Goal: Task Accomplishment & Management: Manage account settings

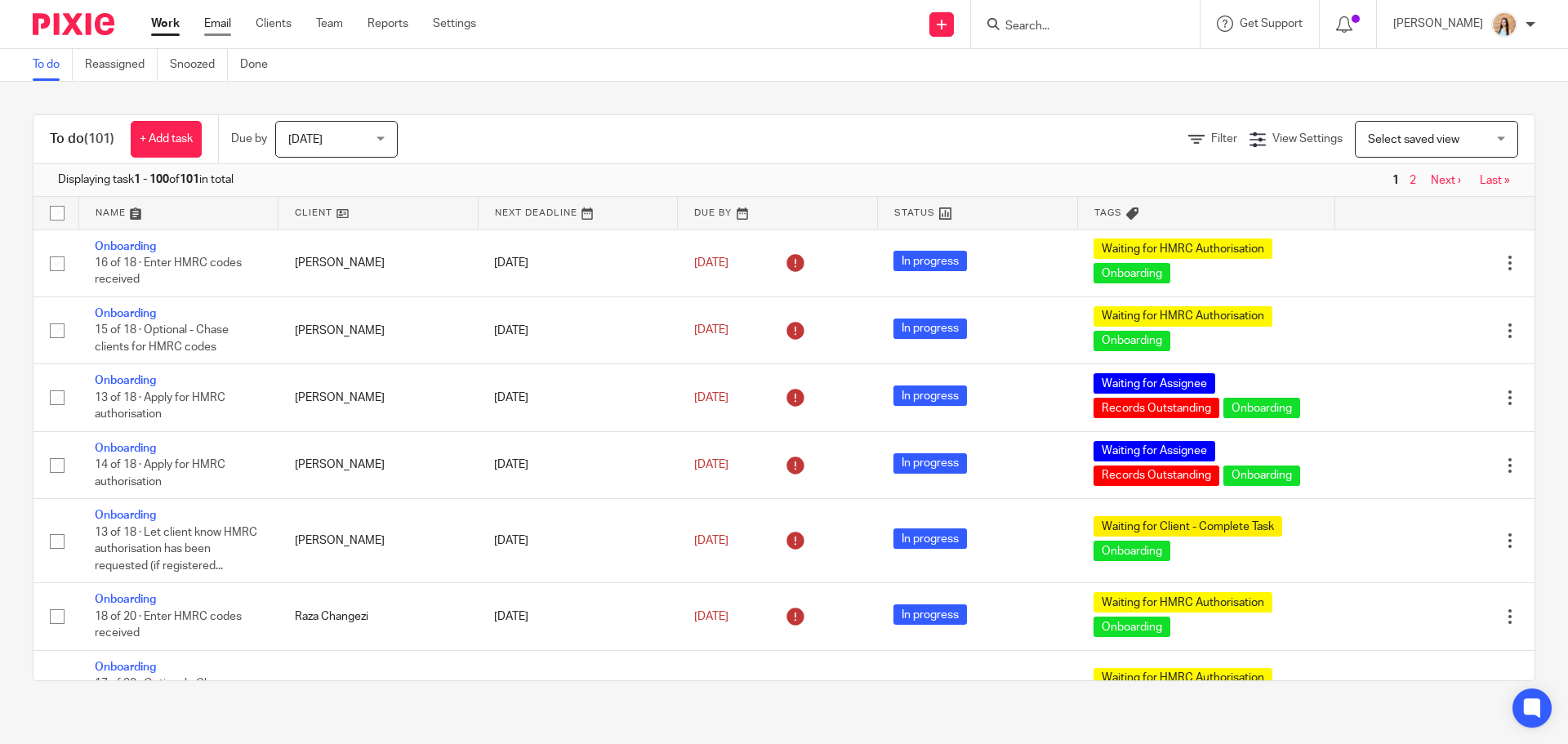
click at [221, 28] on link "Email" at bounding box center [218, 23] width 27 height 16
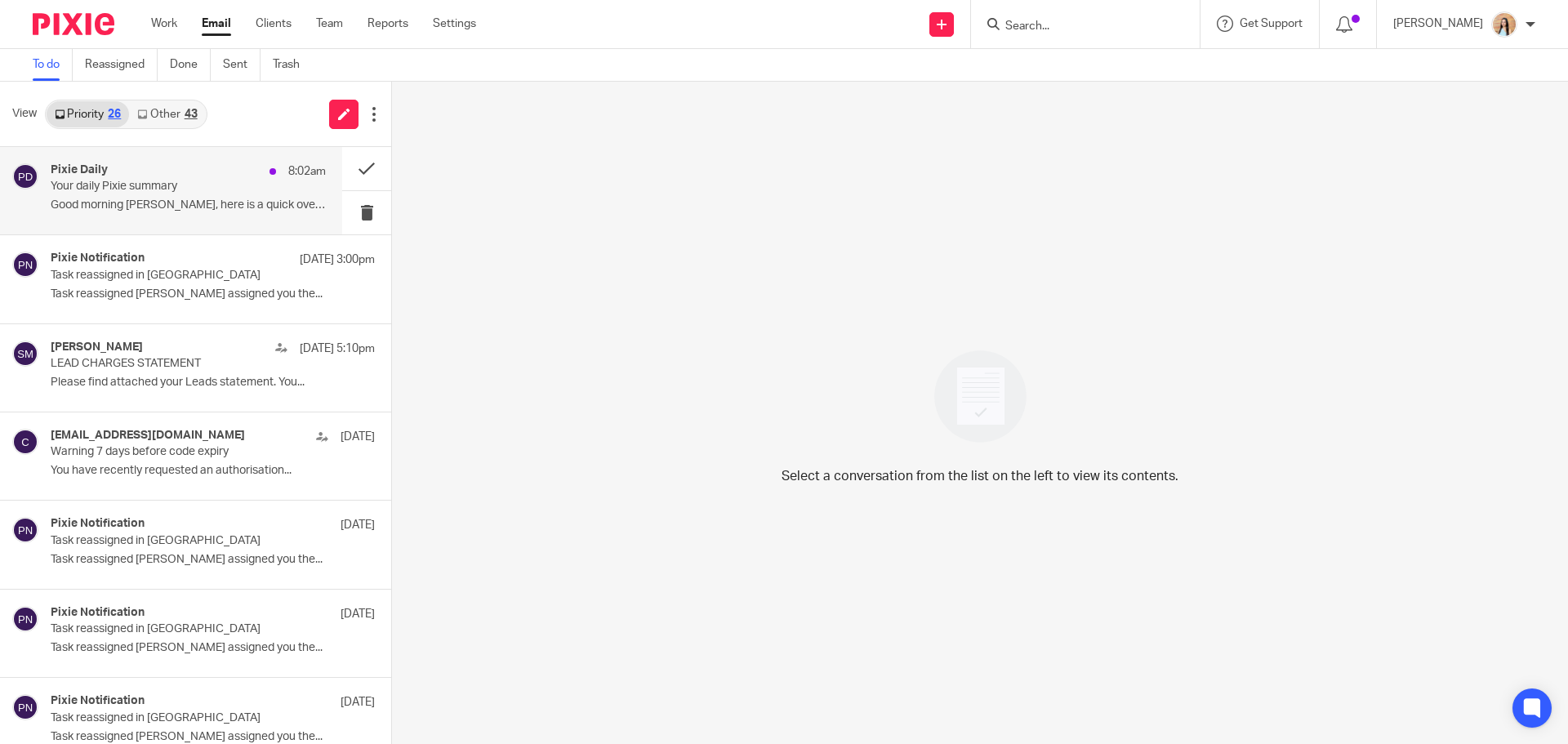
click at [219, 185] on p "Your daily Pixie summary" at bounding box center [161, 186] width 220 height 14
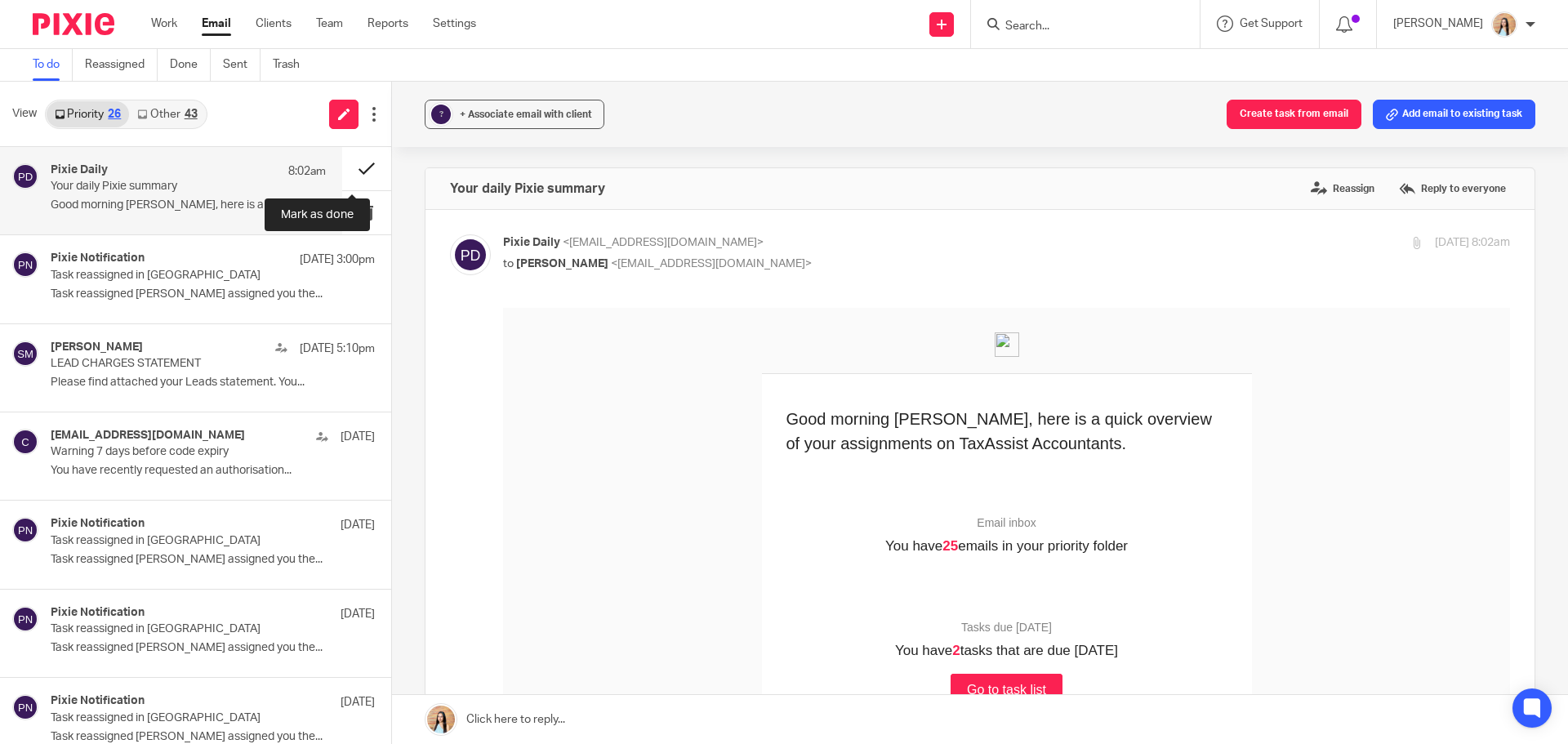
click at [364, 162] on button at bounding box center [367, 169] width 49 height 43
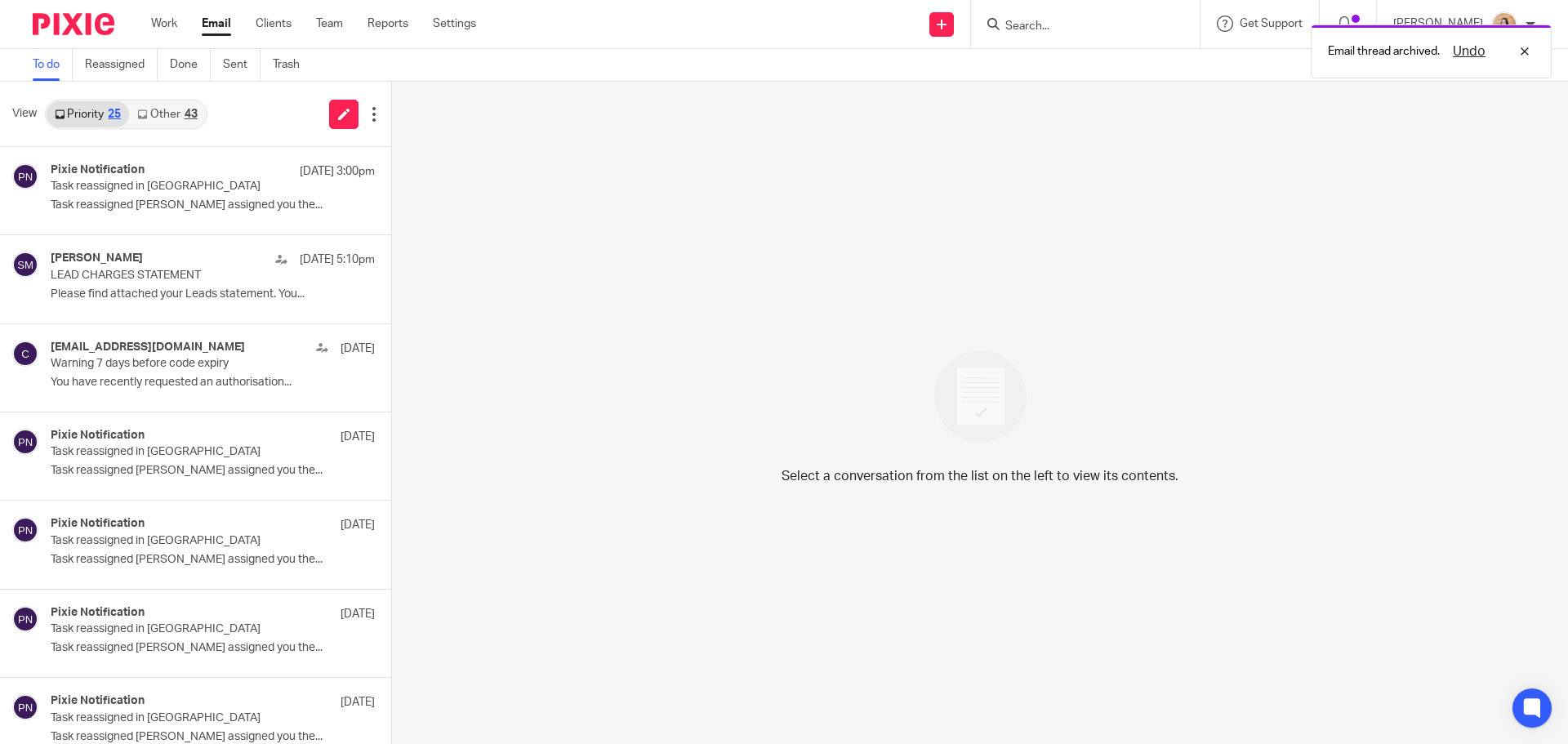
click at [192, 110] on div "43" at bounding box center [191, 114] width 13 height 11
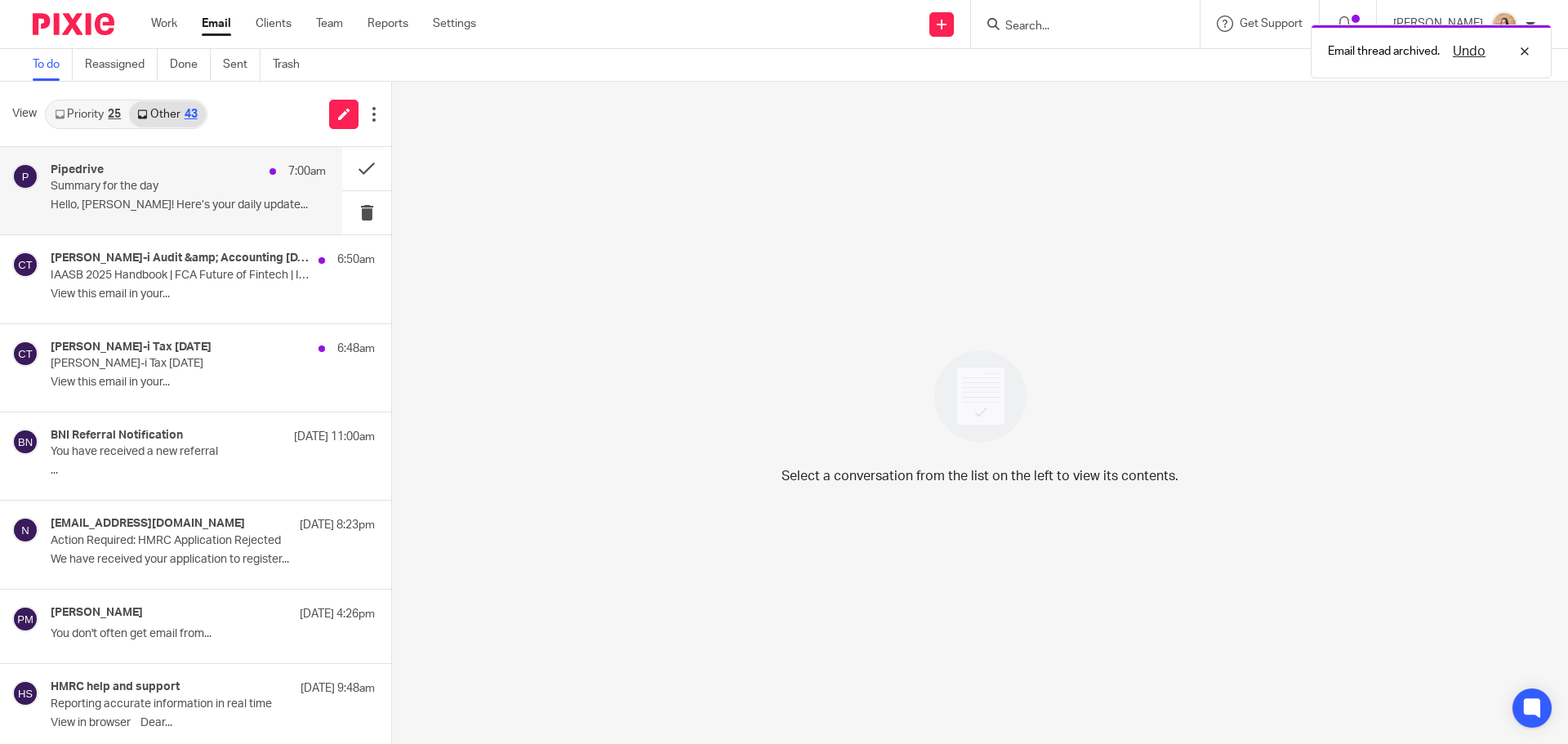
click at [190, 169] on div "Pipedrive 7:00am" at bounding box center [188, 171] width 275 height 16
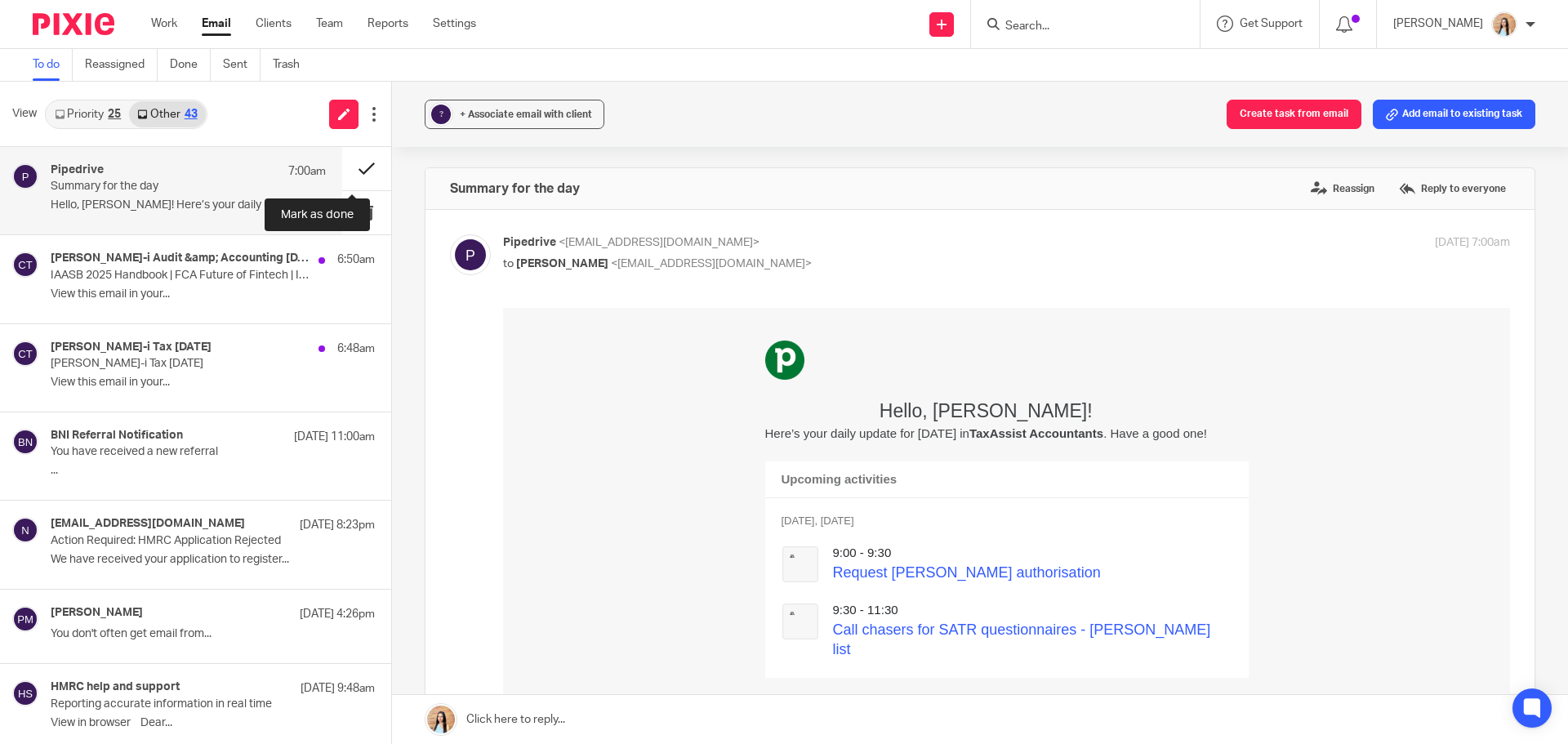
click at [352, 170] on button at bounding box center [367, 169] width 49 height 43
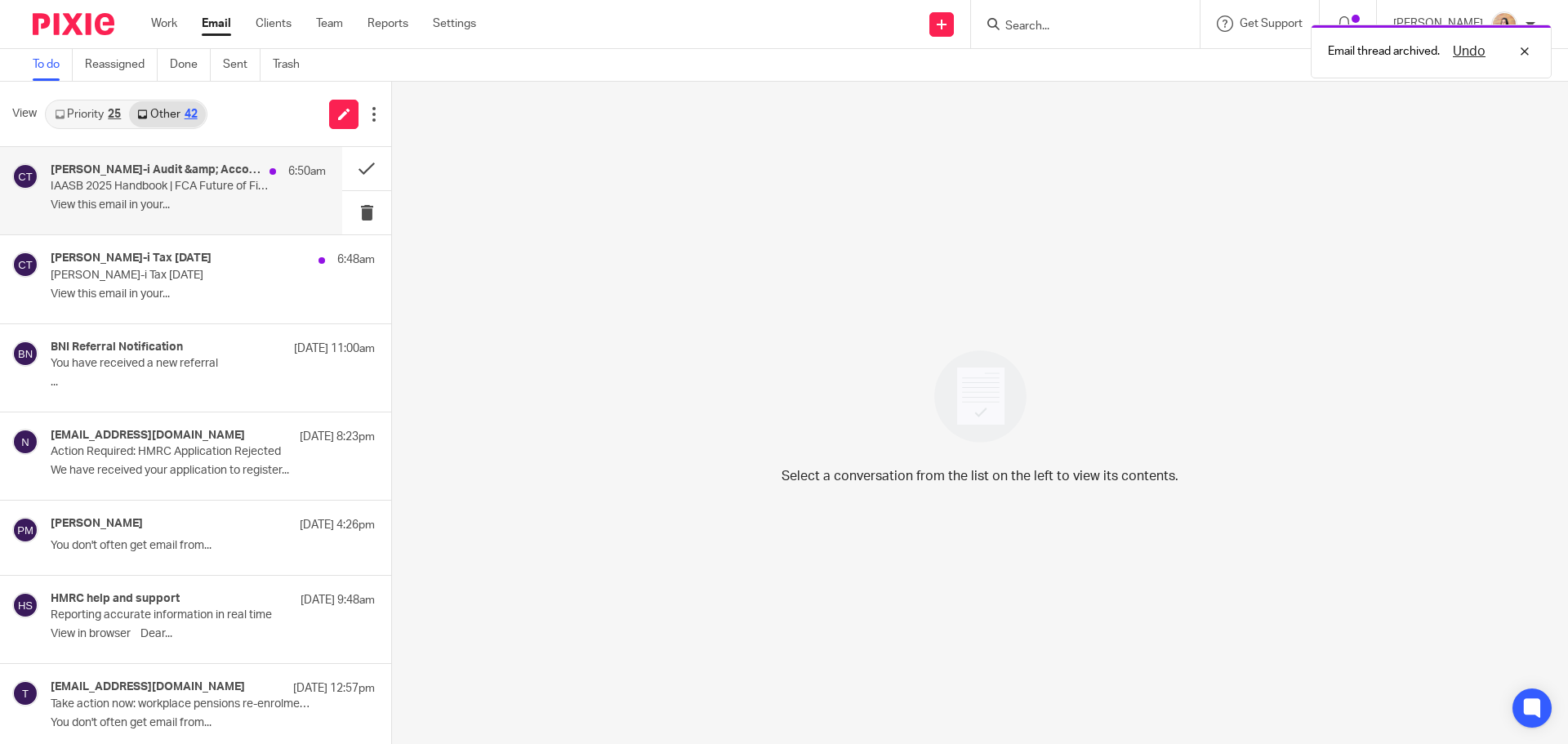
click at [215, 195] on div "Croner-i Audit &amp; Accounting Today 6:50am IAASB 2025 Handbook | FCA Future o…" at bounding box center [188, 191] width 275 height 55
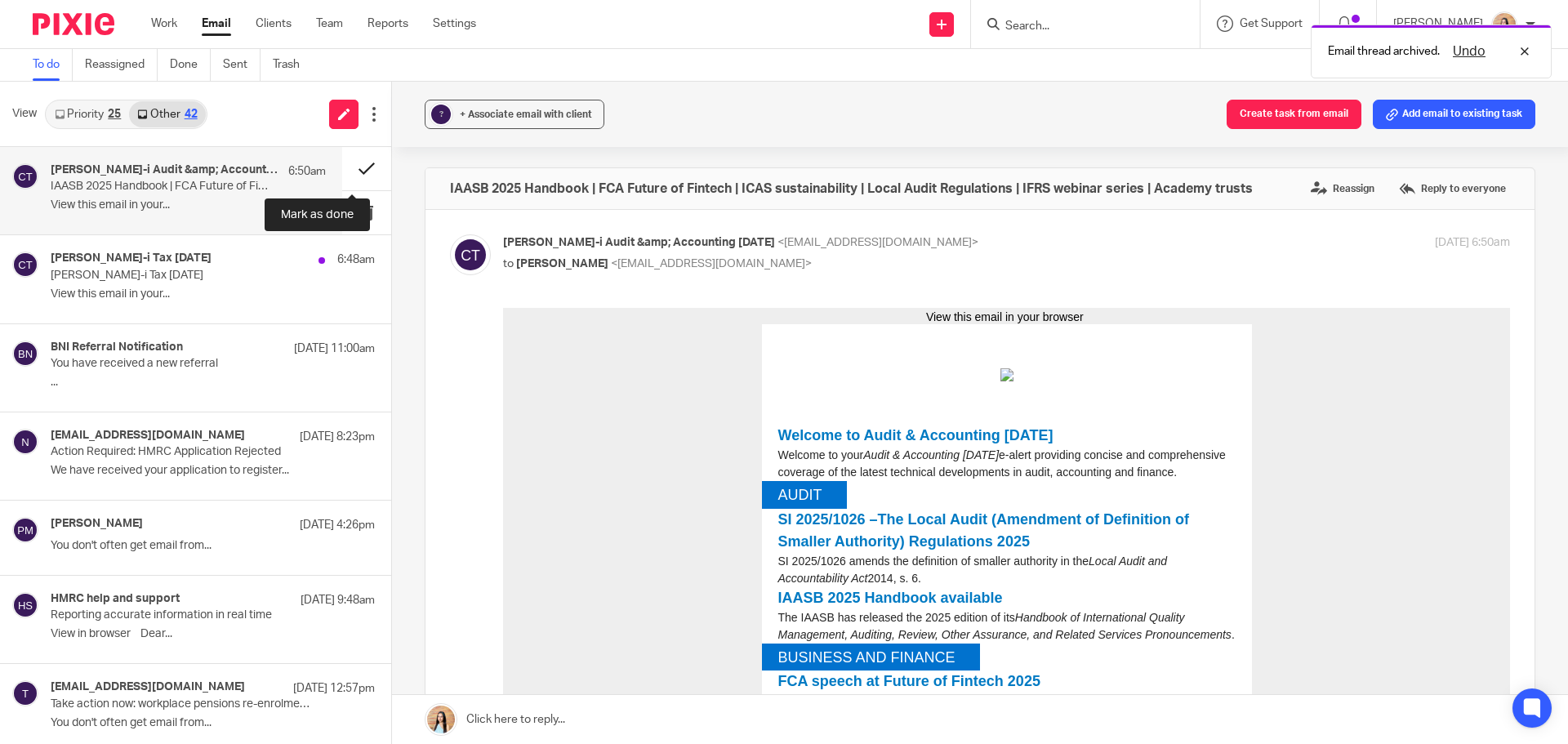
click at [349, 167] on button at bounding box center [367, 169] width 49 height 43
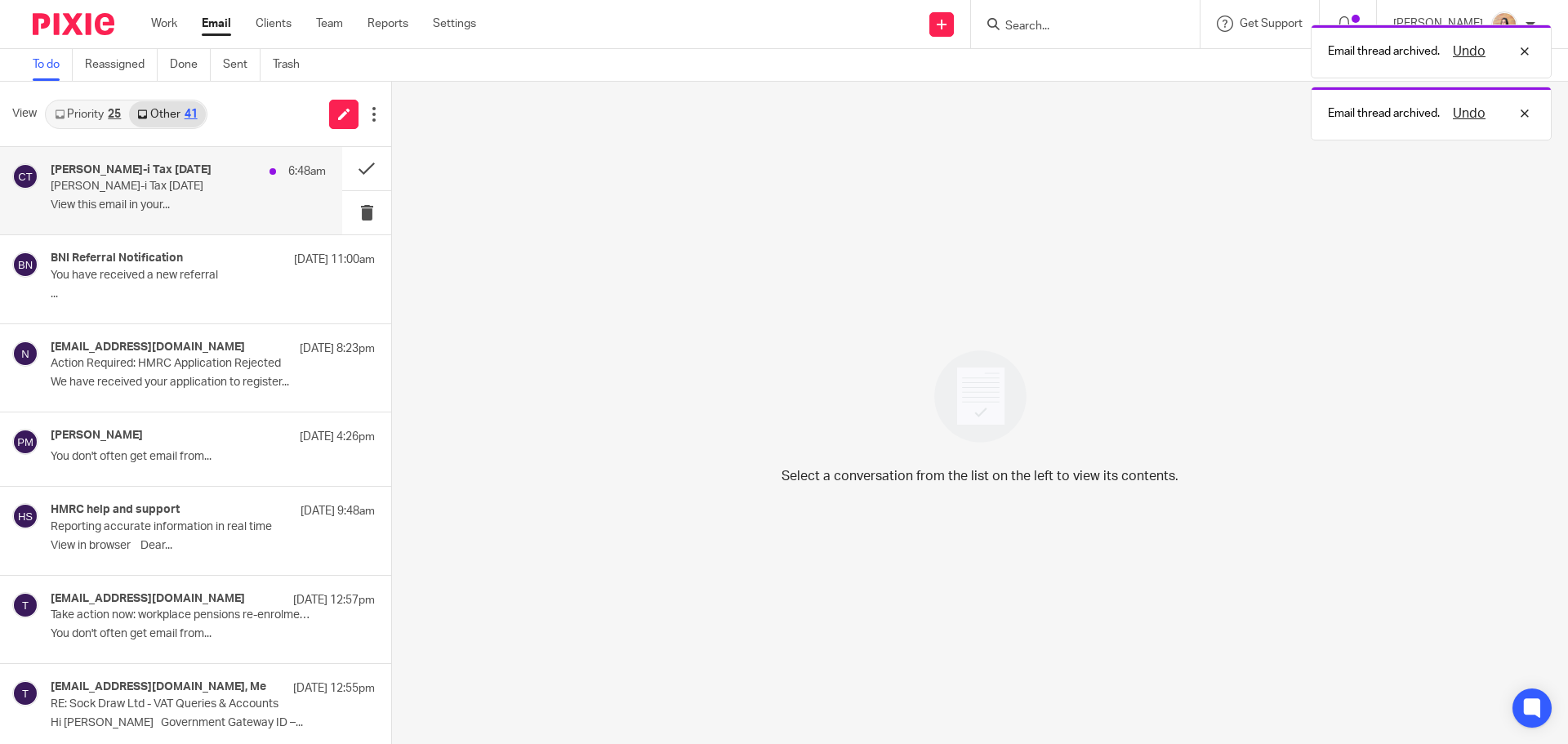
click at [167, 202] on p "View this email in your..." at bounding box center [188, 205] width 275 height 14
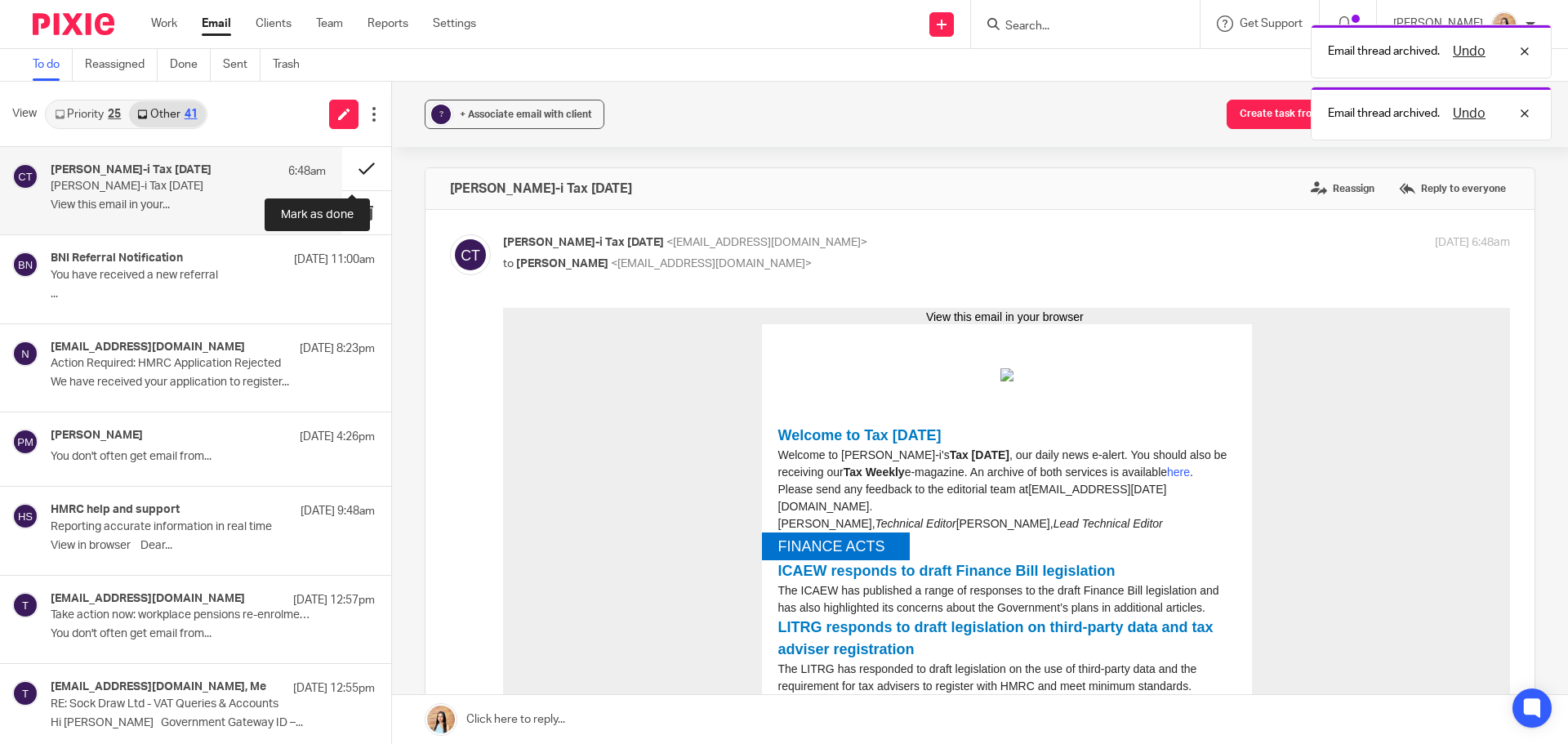
click at [352, 162] on button at bounding box center [367, 169] width 49 height 43
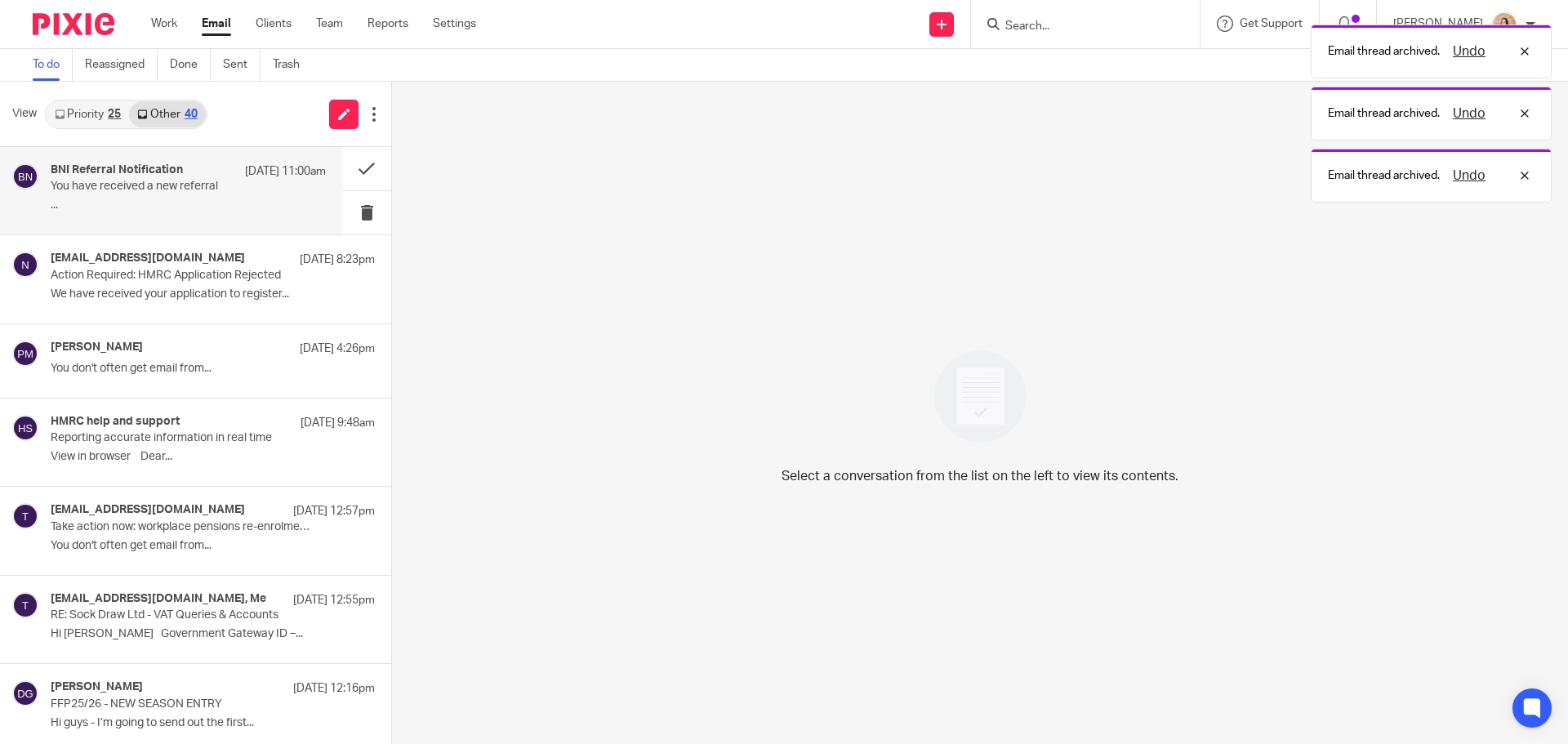
click at [222, 194] on div "BNI Referral Notification 18 Sep 11:00am You have received a new referral ..." at bounding box center [188, 191] width 275 height 55
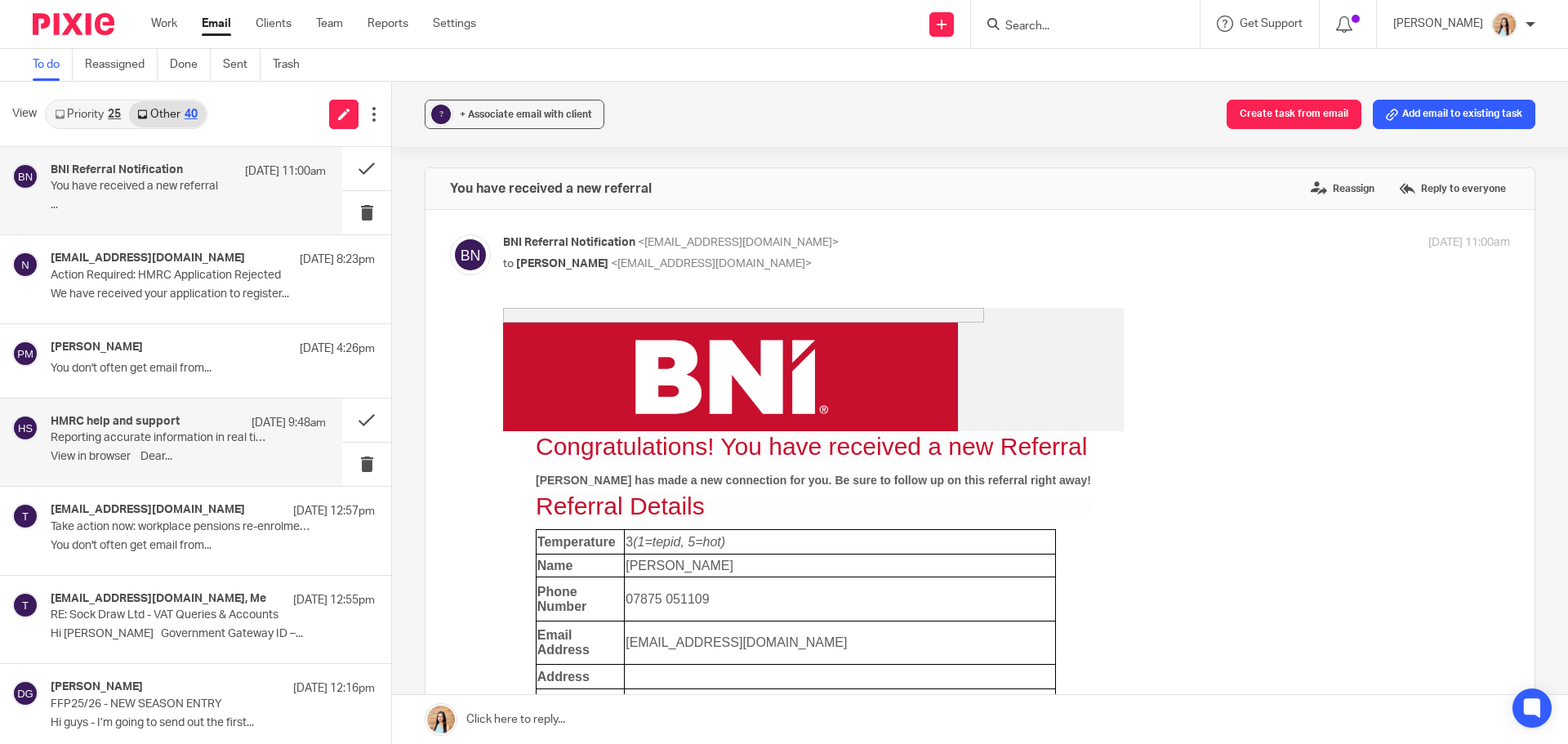
click at [163, 440] on p "Reporting accurate information in real time" at bounding box center [161, 438] width 220 height 14
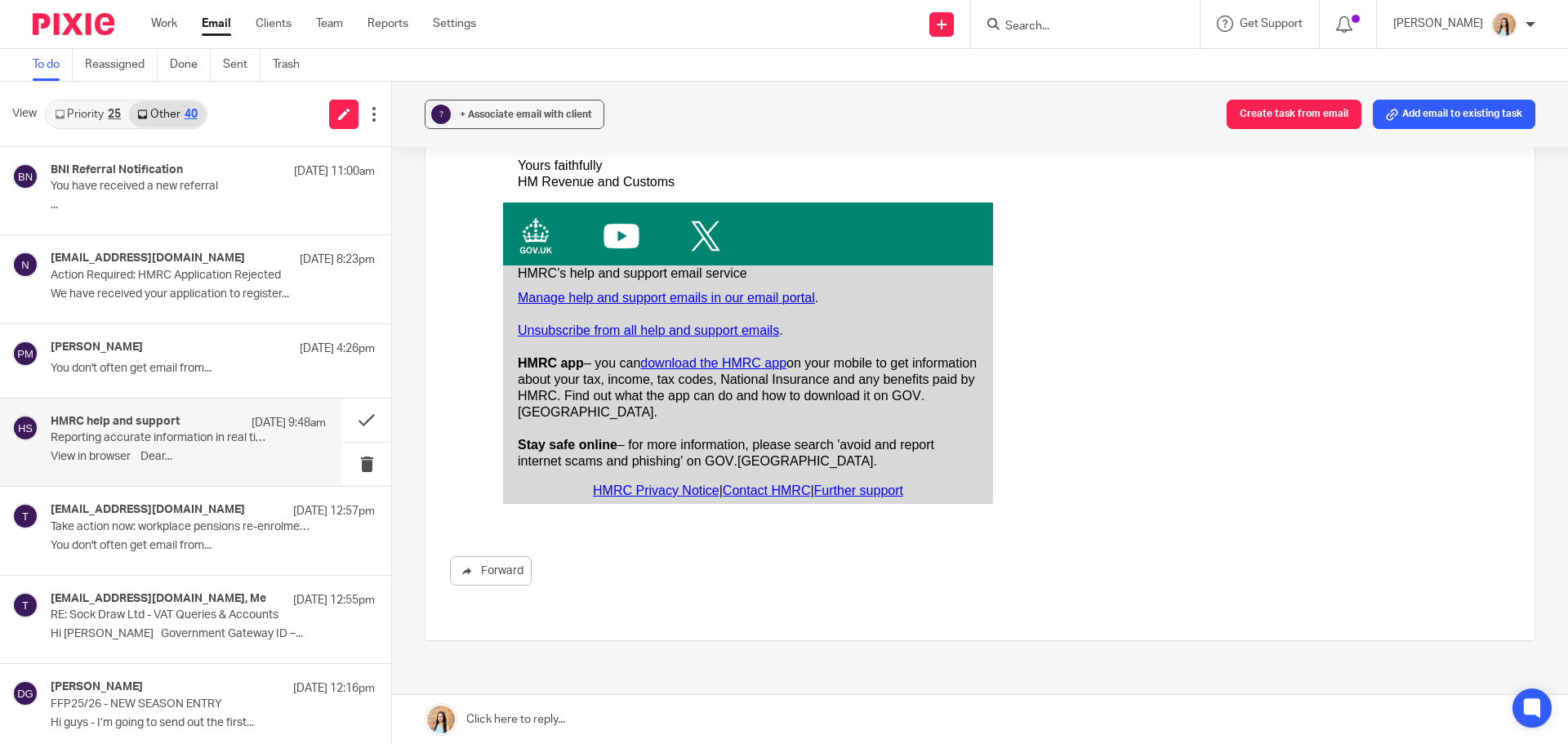
scroll to position [817, 0]
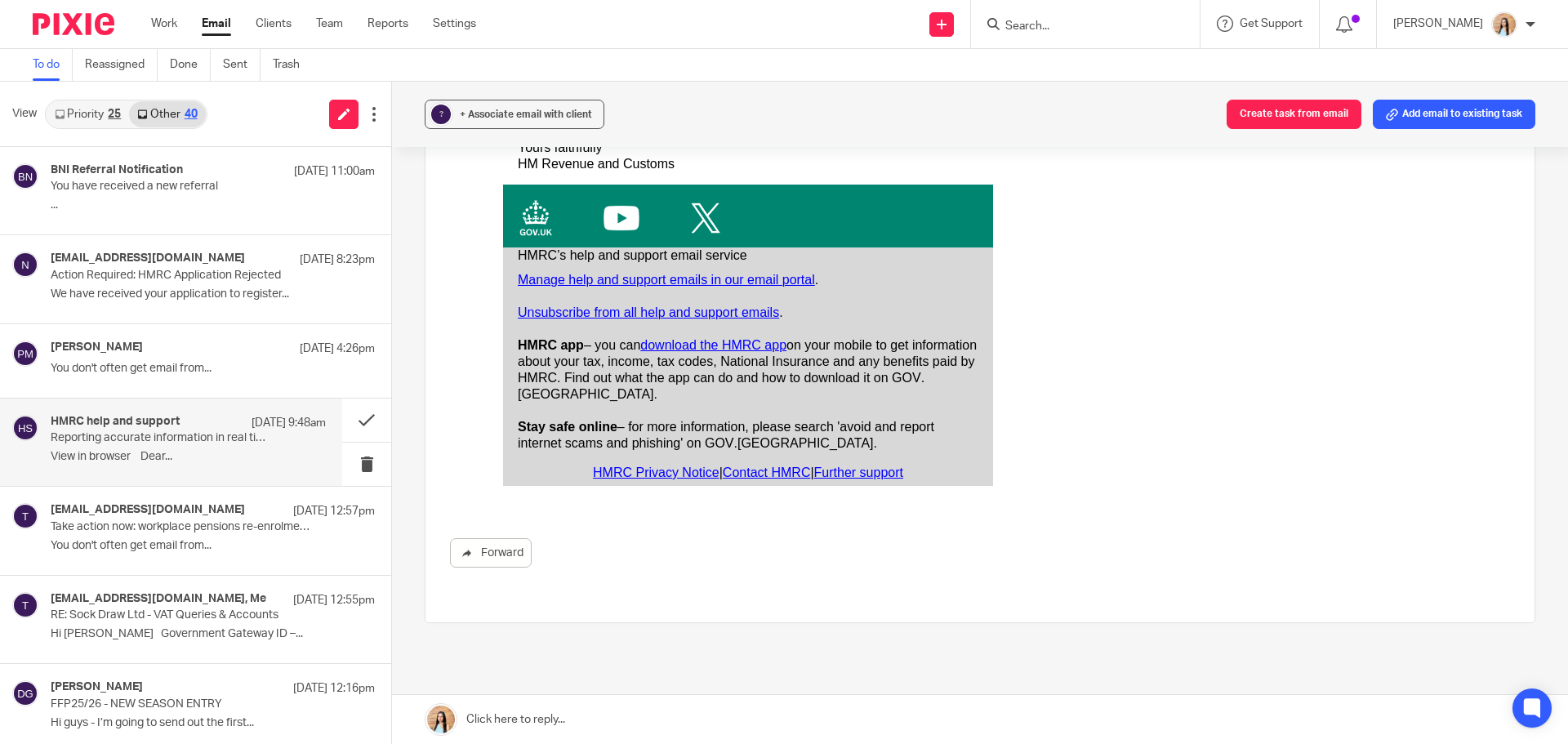
click at [85, 124] on link "Priority 25" at bounding box center [87, 114] width 82 height 26
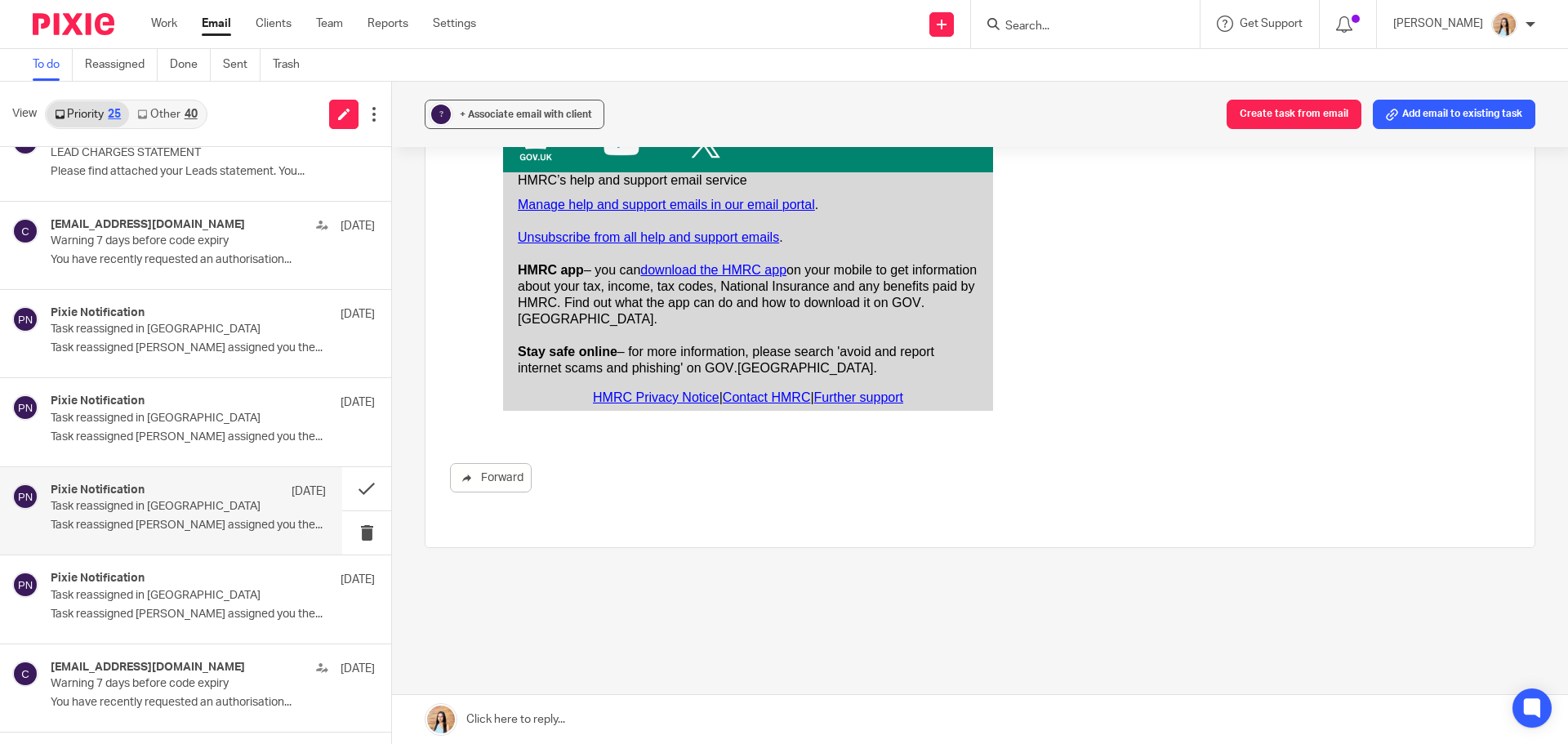
scroll to position [0, 0]
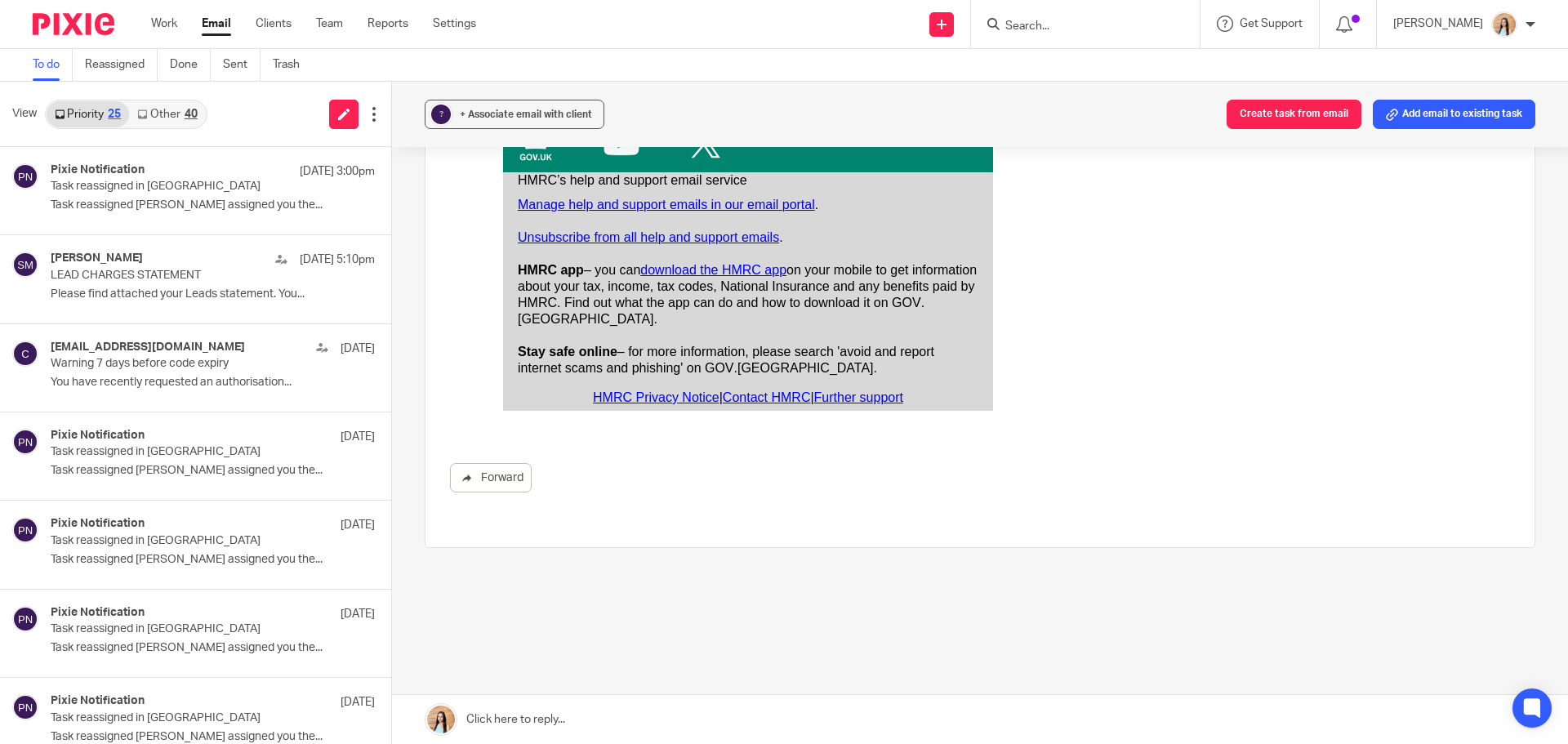
click at [401, 302] on div "? + Associate email with client Create task from email Add email to existing ta…" at bounding box center [980, 413] width 1176 height 663
click at [182, 119] on link "Other 40" at bounding box center [167, 114] width 76 height 26
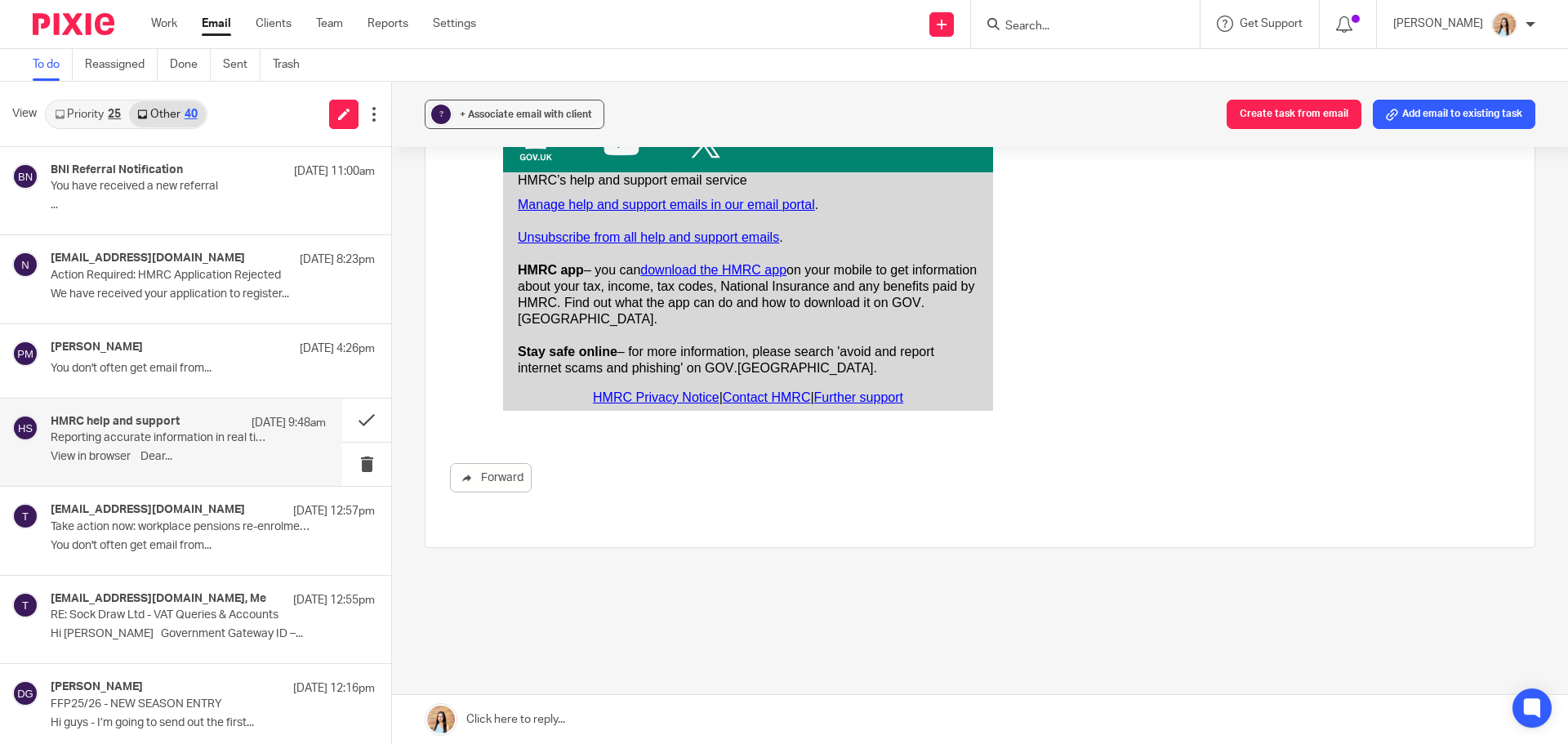
click at [103, 120] on link "Priority 25" at bounding box center [87, 114] width 82 height 26
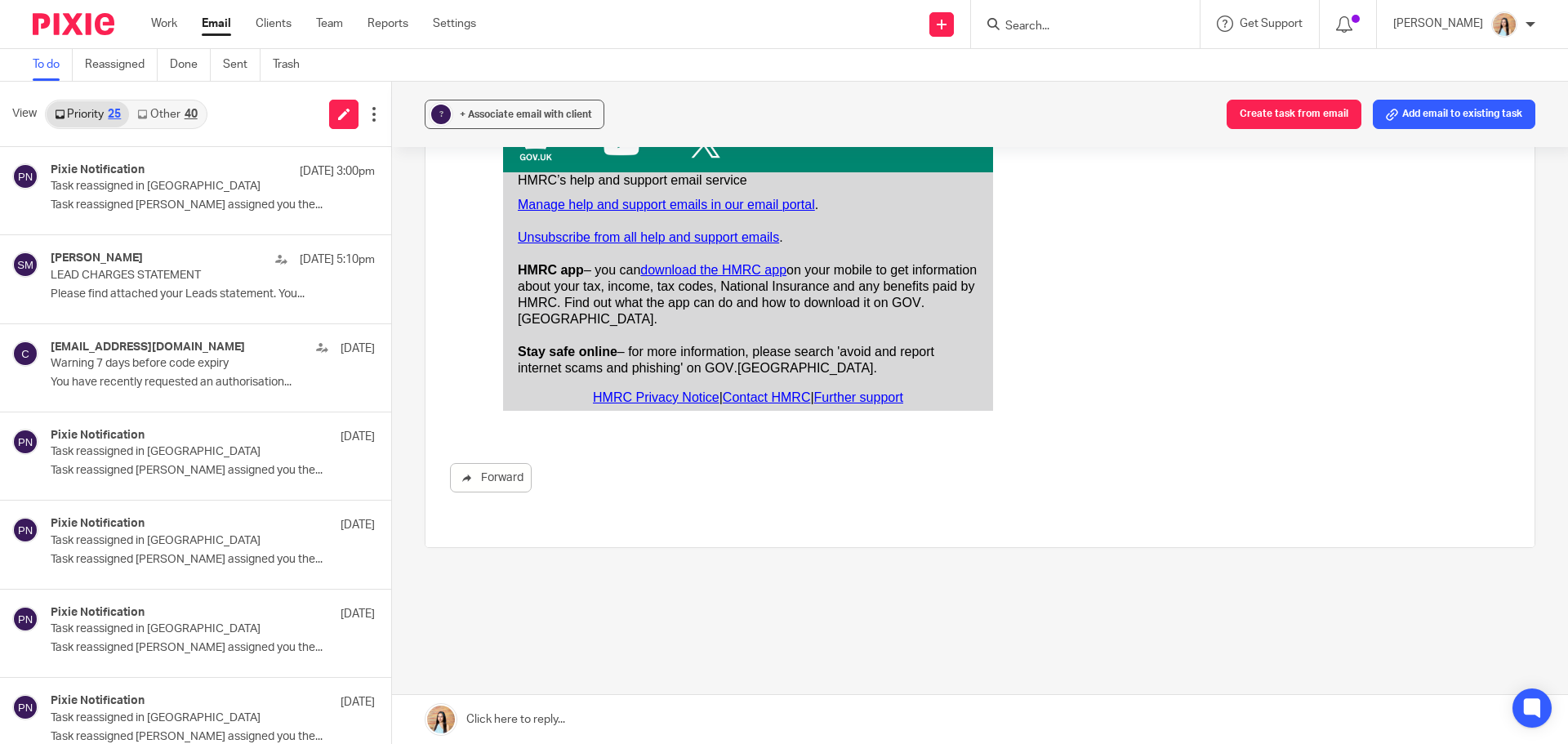
click at [668, 189] on td "Manage help and support emails in our email portal . Unsubscribe from all help …" at bounding box center [748, 286] width 461 height 193
click at [1074, 39] on div at bounding box center [1085, 24] width 229 height 48
click at [1102, 21] on input "Search" at bounding box center [1078, 26] width 147 height 14
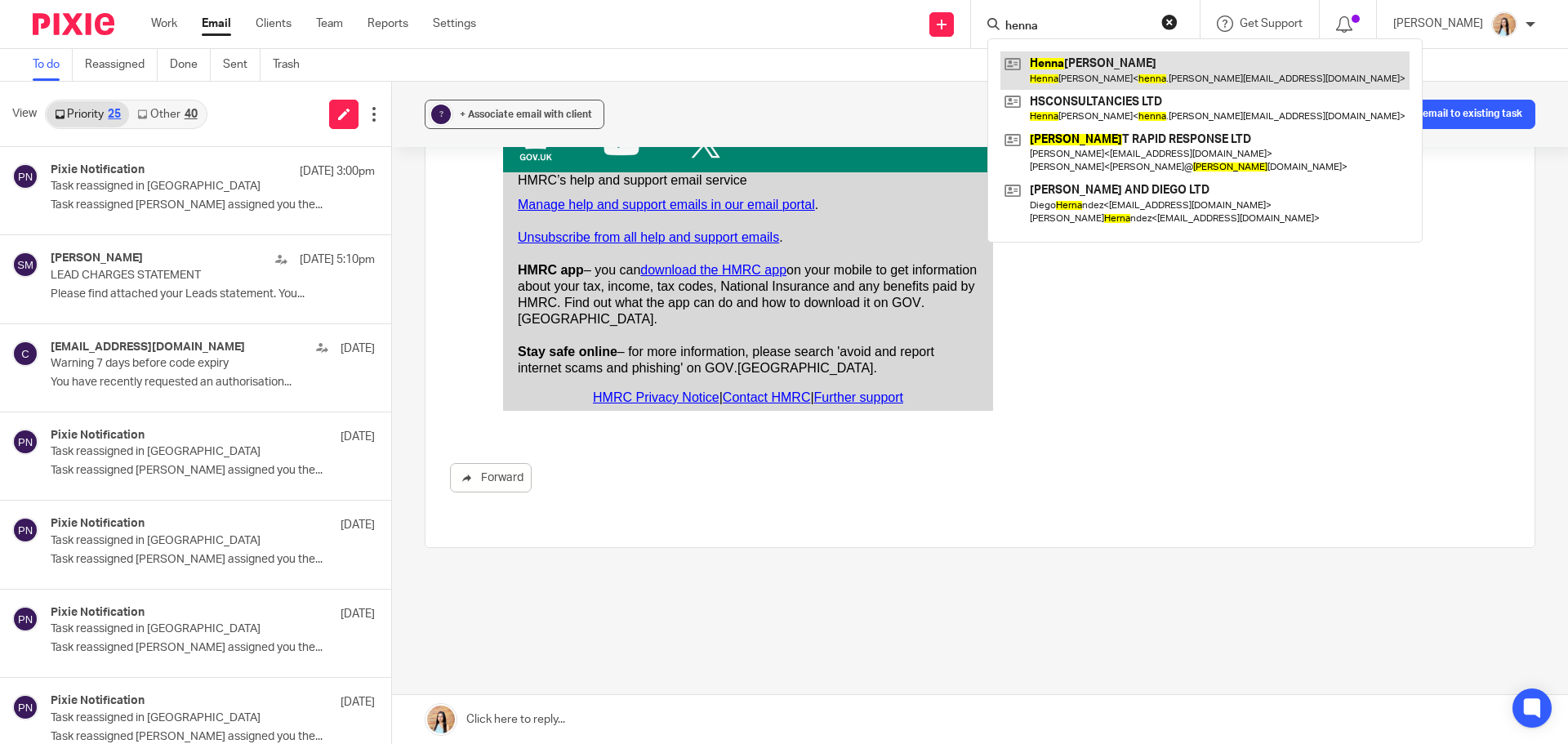
type input "henna"
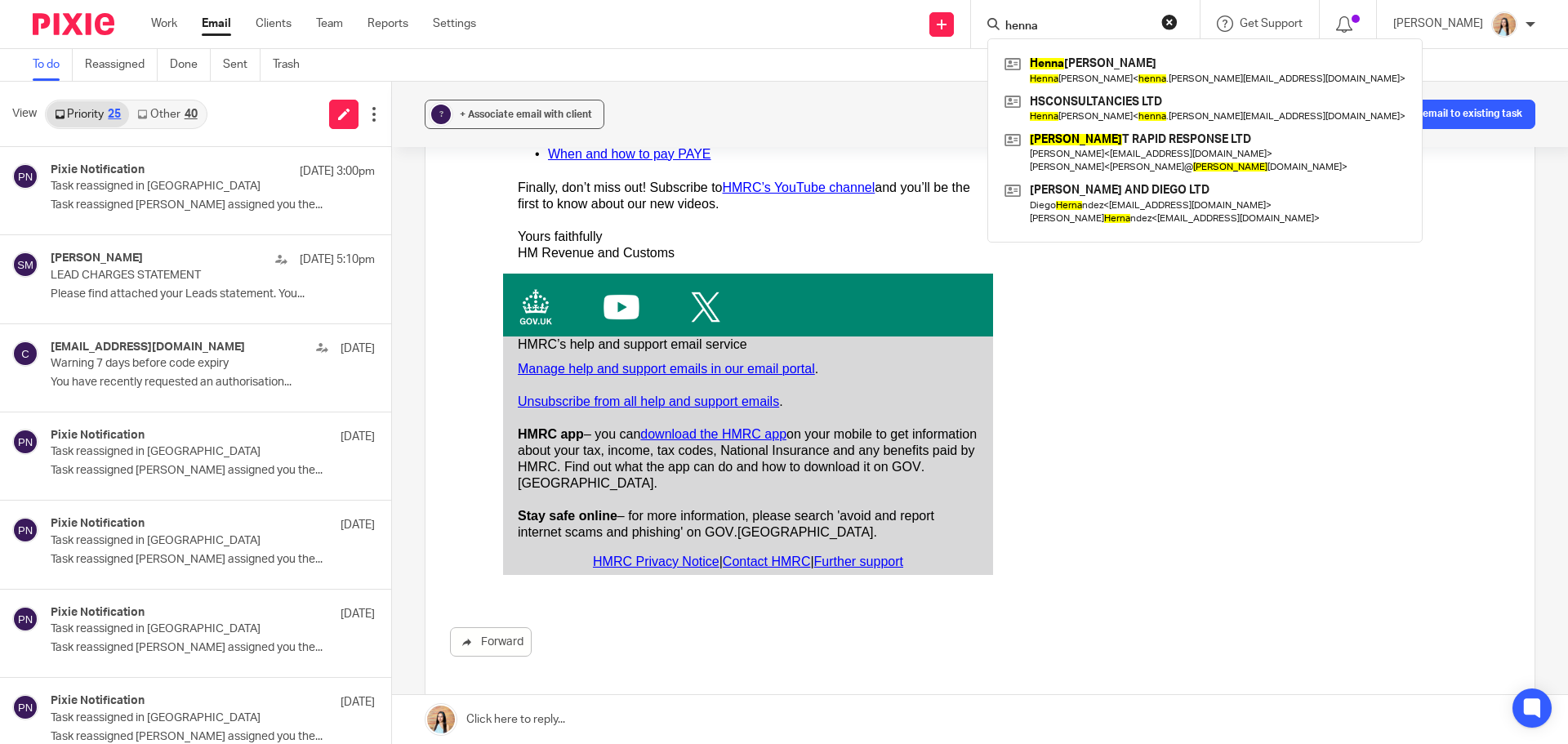
scroll to position [729, 0]
click at [176, 114] on link "Other 40" at bounding box center [167, 114] width 76 height 26
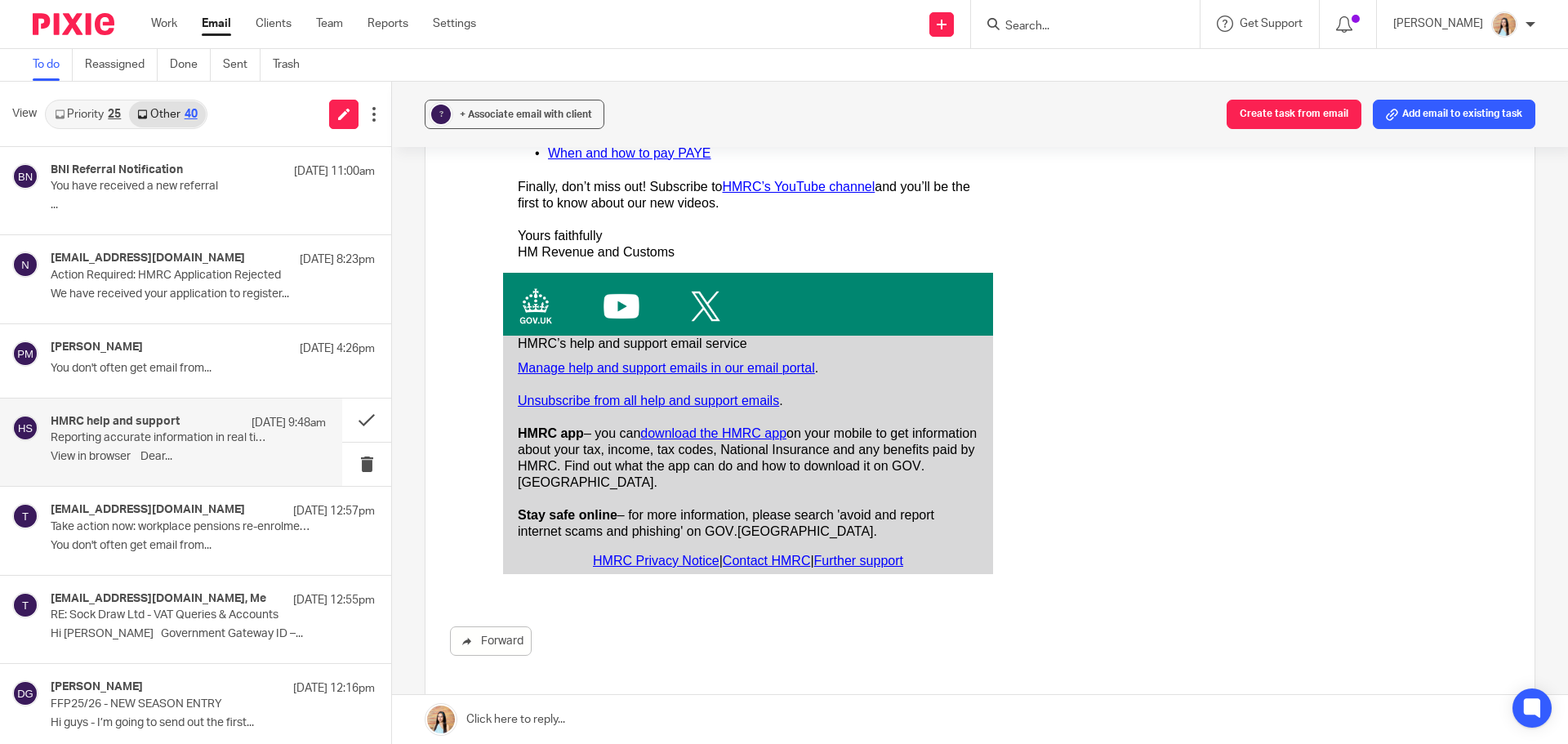
click at [89, 112] on link "Priority 25" at bounding box center [87, 114] width 82 height 26
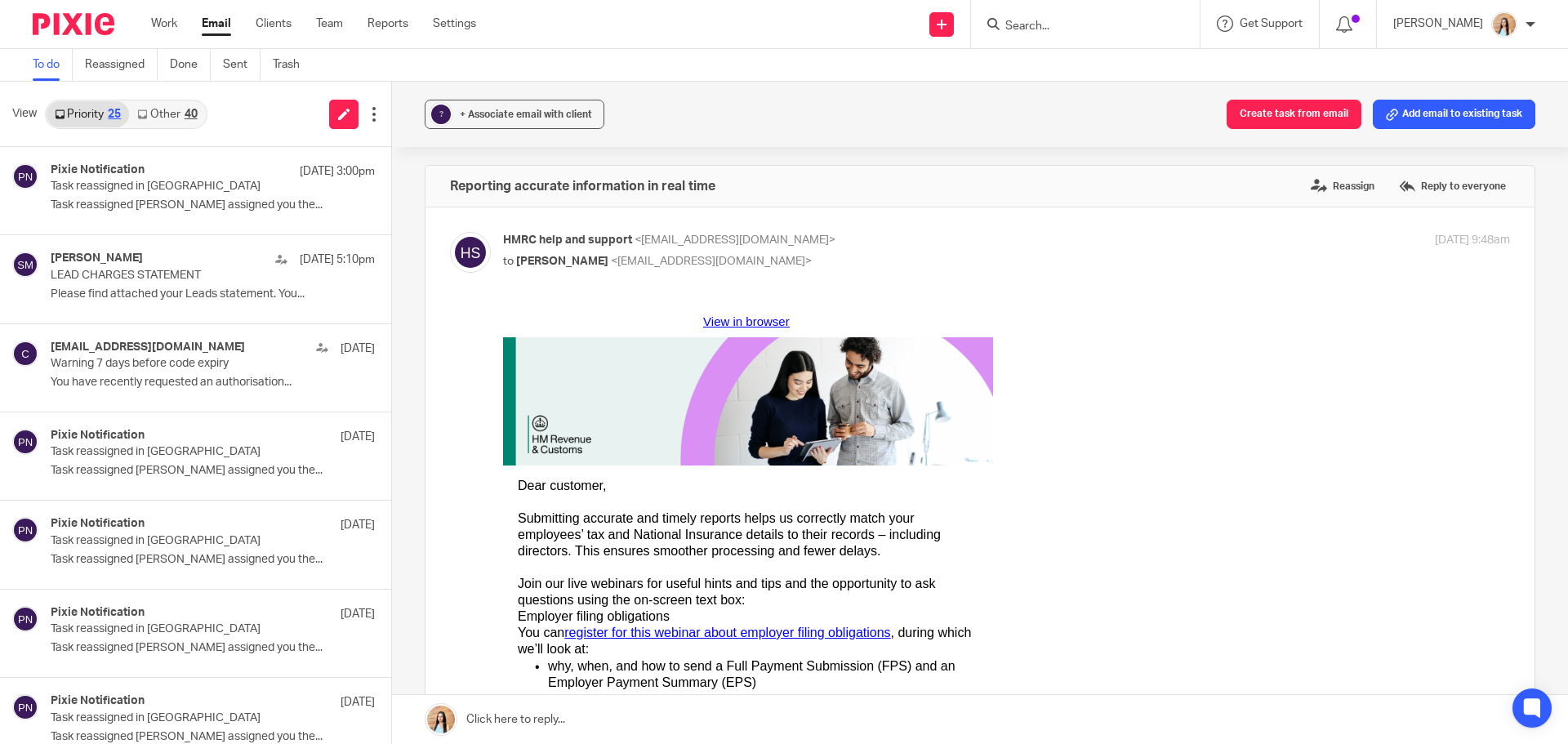
scroll to position [0, 0]
click at [142, 119] on icon at bounding box center [142, 114] width 10 height 10
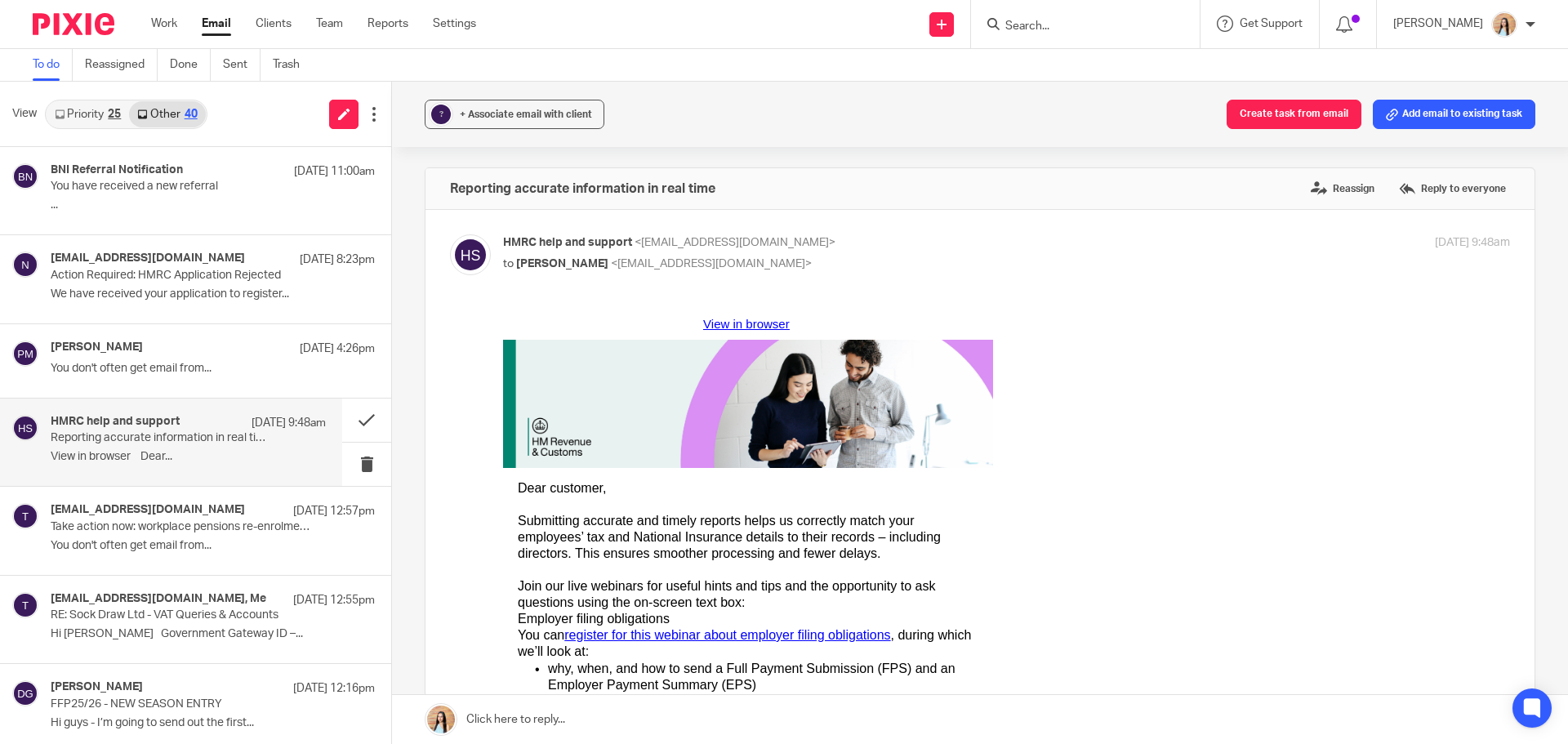
click at [118, 109] on div "25" at bounding box center [114, 114] width 13 height 11
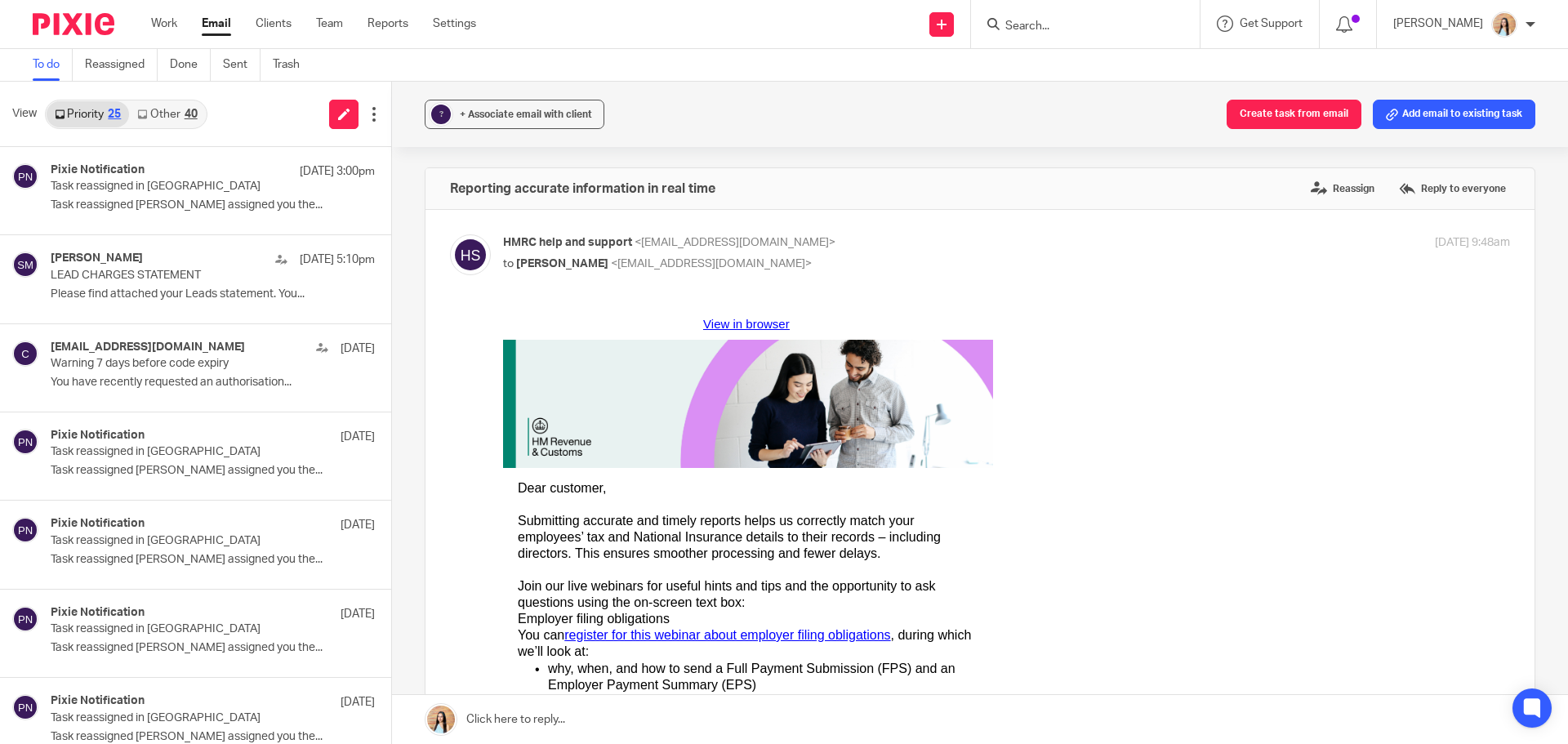
click at [202, 125] on link "Other 40" at bounding box center [167, 114] width 76 height 26
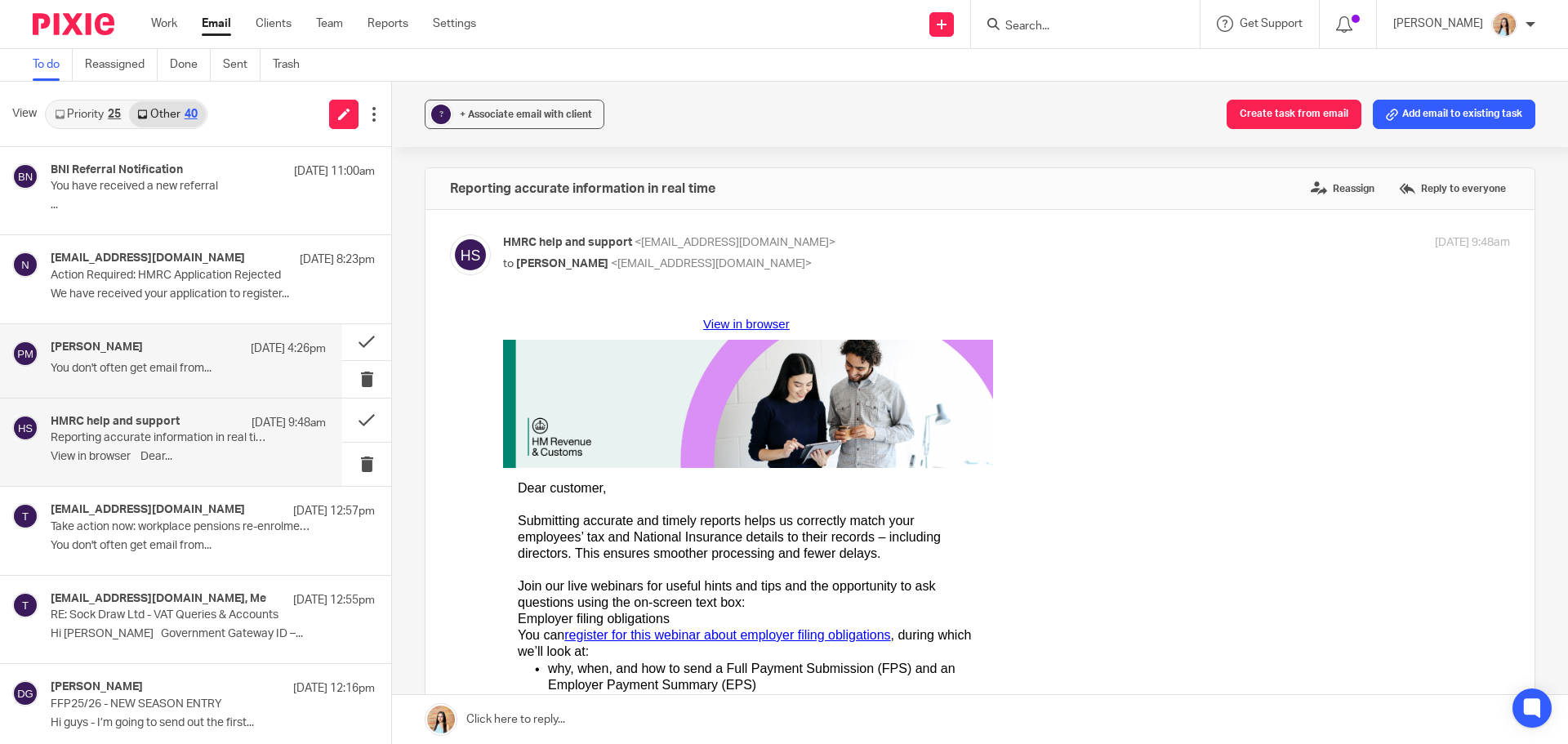
click at [131, 356] on div "Pratik Mundada 17 Sep 4:26pm" at bounding box center [188, 348] width 275 height 16
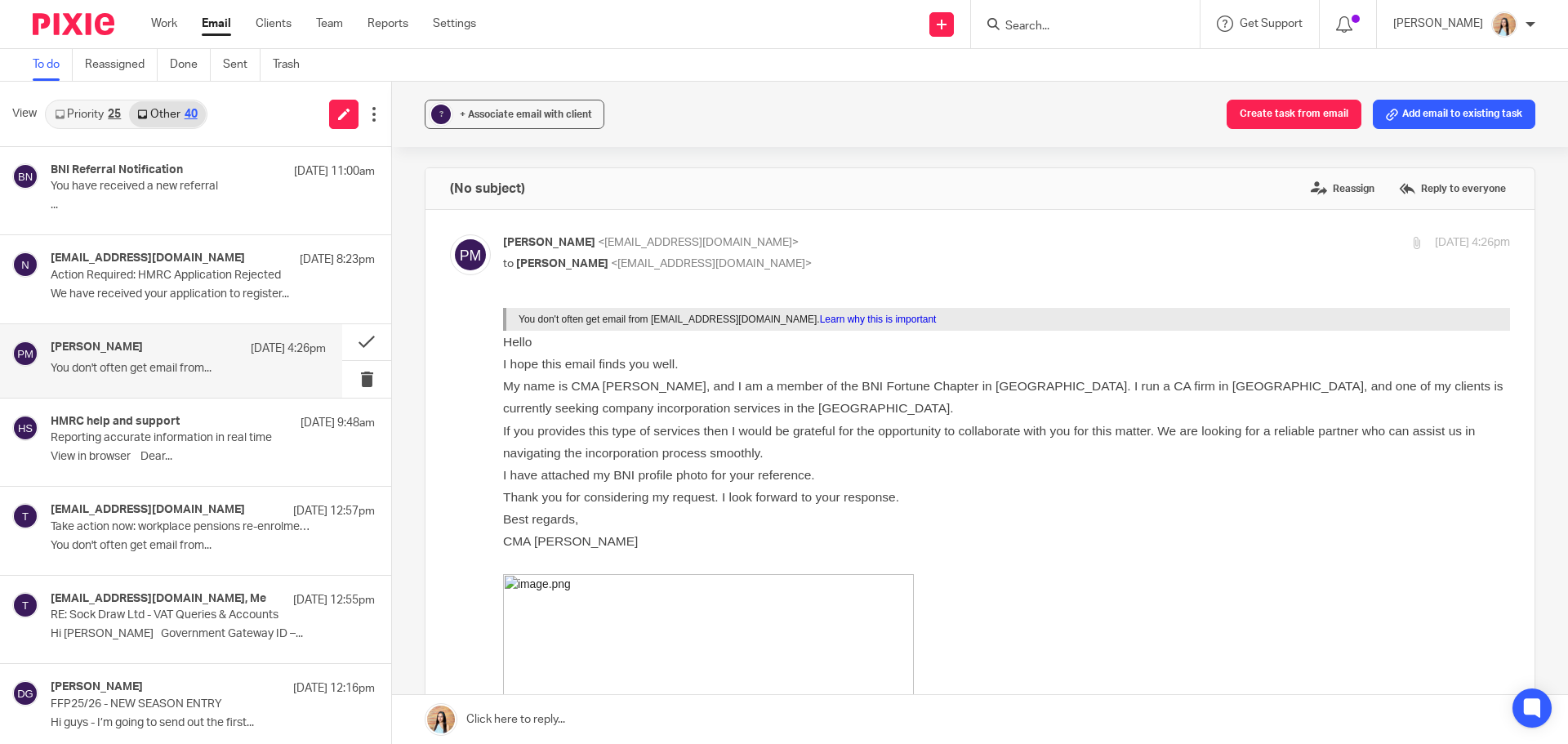
click at [86, 119] on link "Priority 25" at bounding box center [87, 114] width 82 height 26
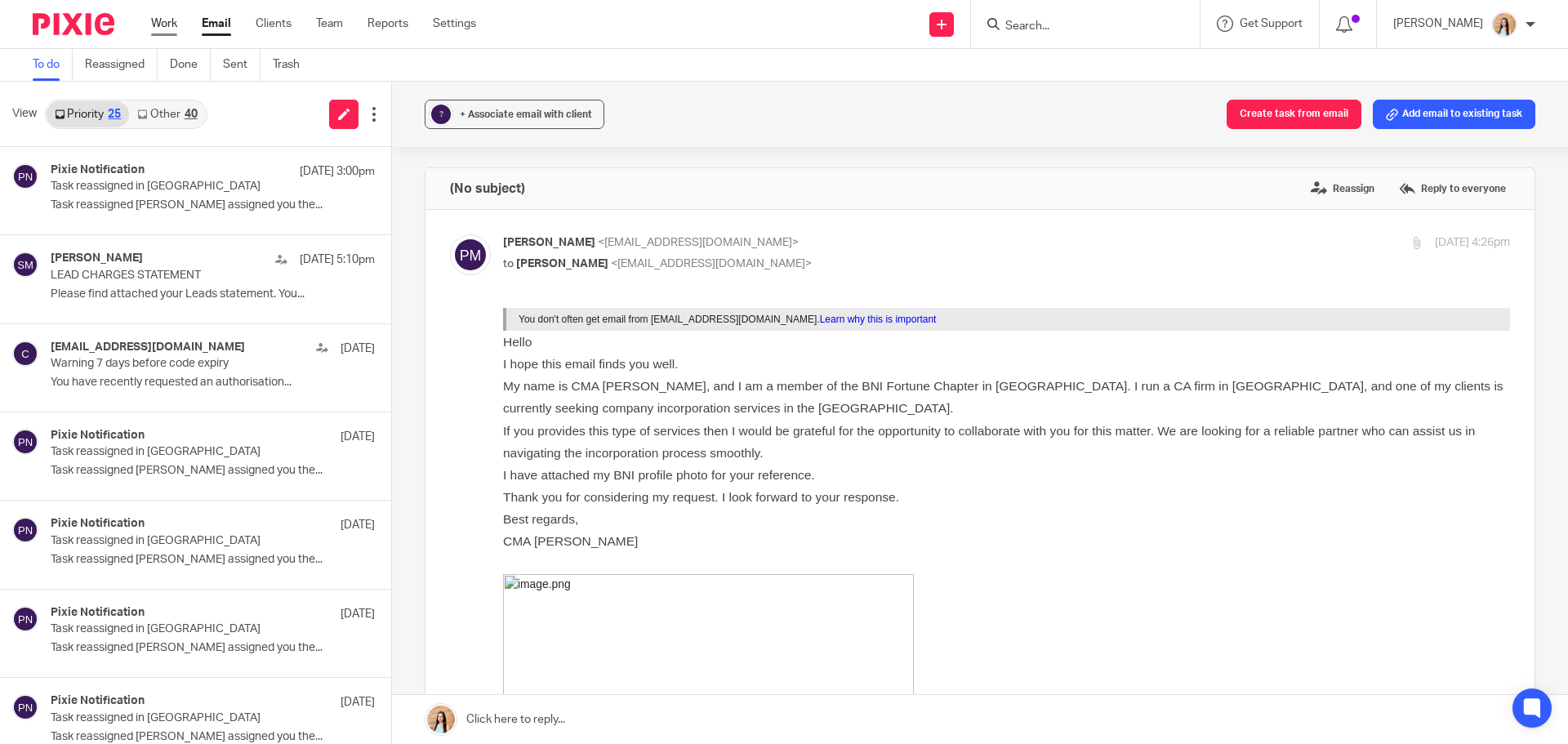
click at [153, 23] on link "Work" at bounding box center [163, 23] width 26 height 16
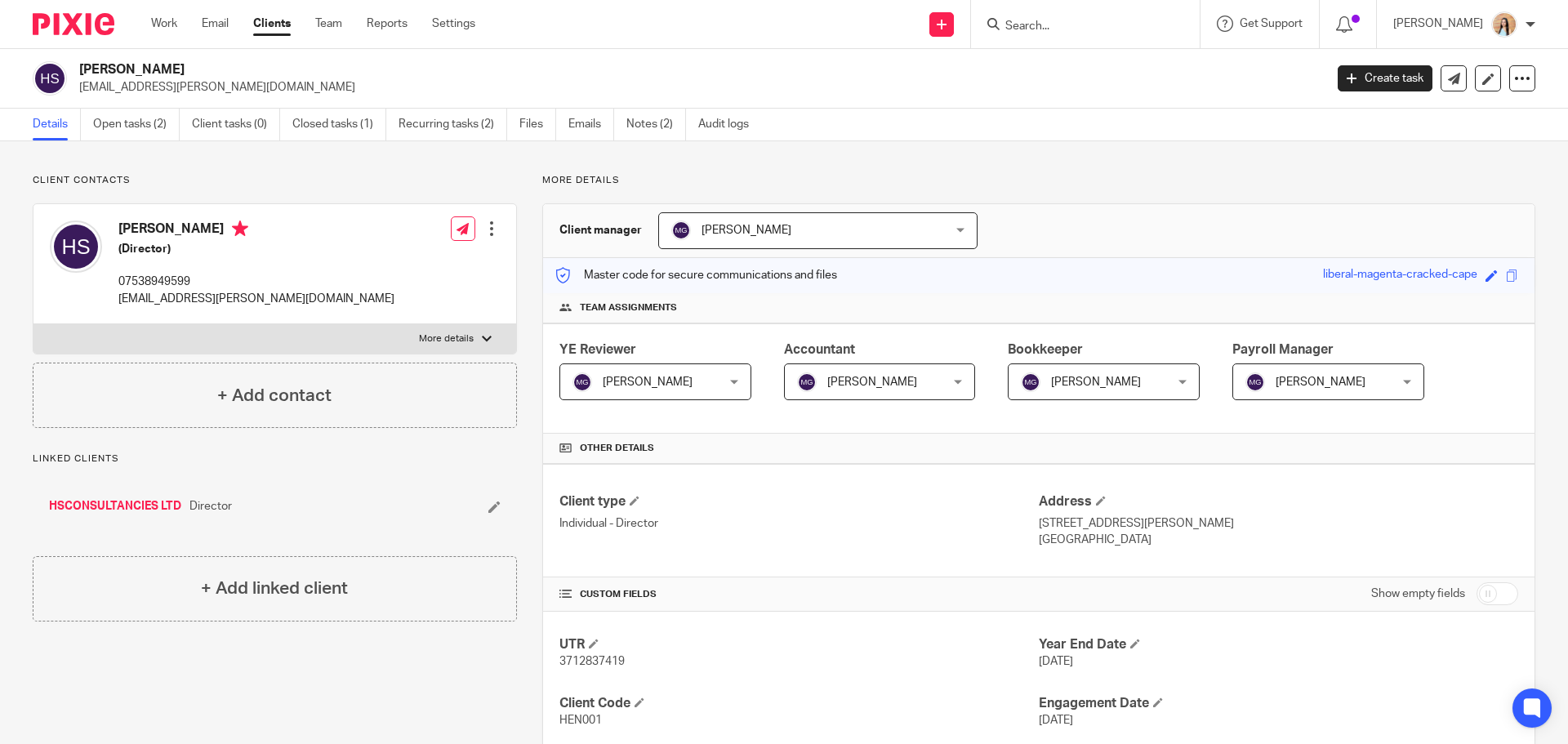
click at [522, 382] on div "More details Client manager Mason Graves Mason Graves Fatema Topia Jaz Grewal M…" at bounding box center [1026, 709] width 1018 height 1071
click at [522, 392] on div "More details Client manager Mason Graves Mason Graves Fatema Topia Jaz Grewal M…" at bounding box center [1026, 709] width 1018 height 1071
click at [604, 663] on span "3712837419" at bounding box center [591, 661] width 65 height 11
copy span "3712837419"
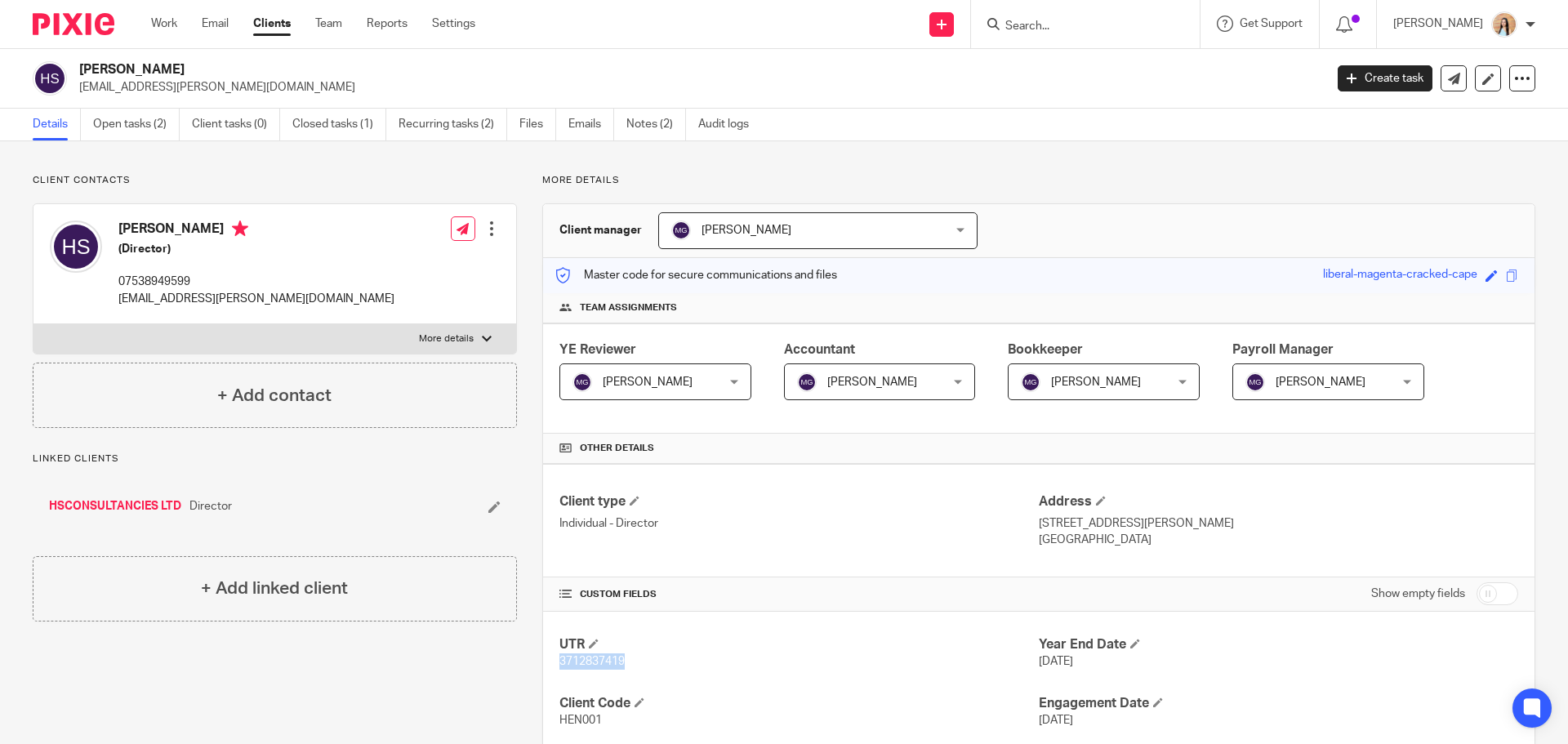
drag, startPoint x: 1340, startPoint y: 516, endPoint x: 1251, endPoint y: 523, distance: 89.3
click at [1251, 523] on p "52 Trowell Street, Coalville, Leicestershire, LE67 3EG" at bounding box center [1278, 523] width 479 height 16
copy p "LE67 3EG"
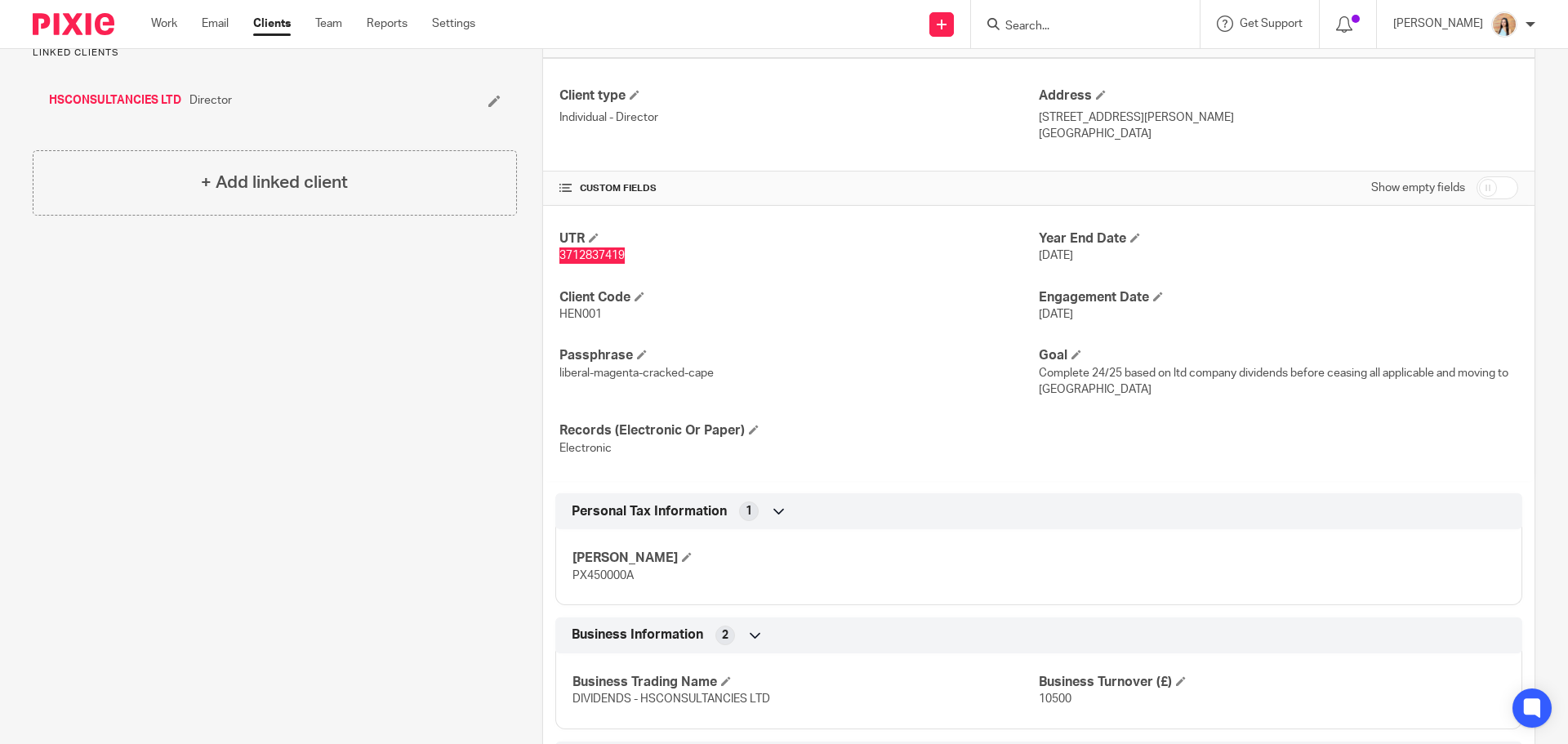
scroll to position [408, 0]
click at [581, 311] on span "HEN001" at bounding box center [580, 312] width 42 height 11
copy span "HEN001"
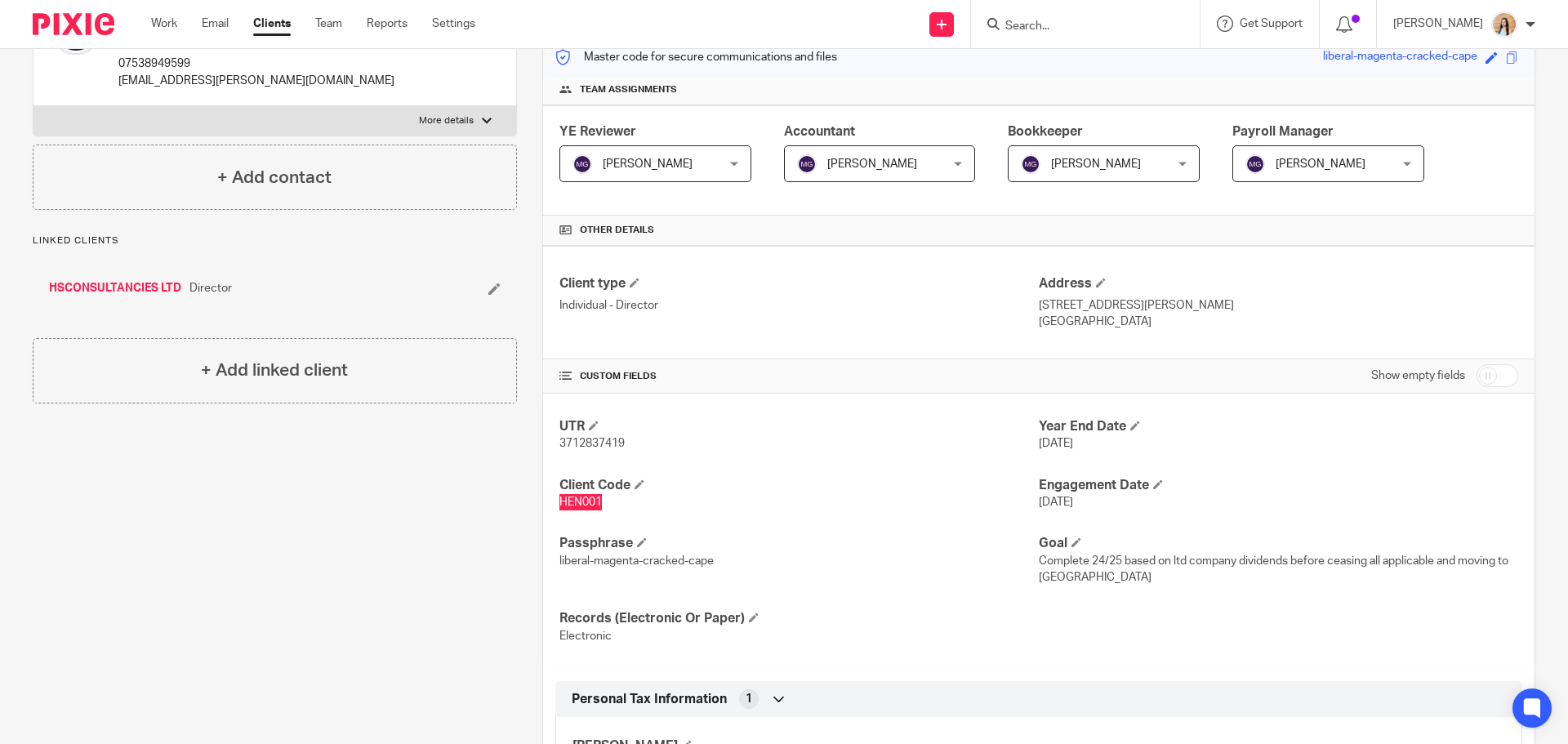
scroll to position [0, 0]
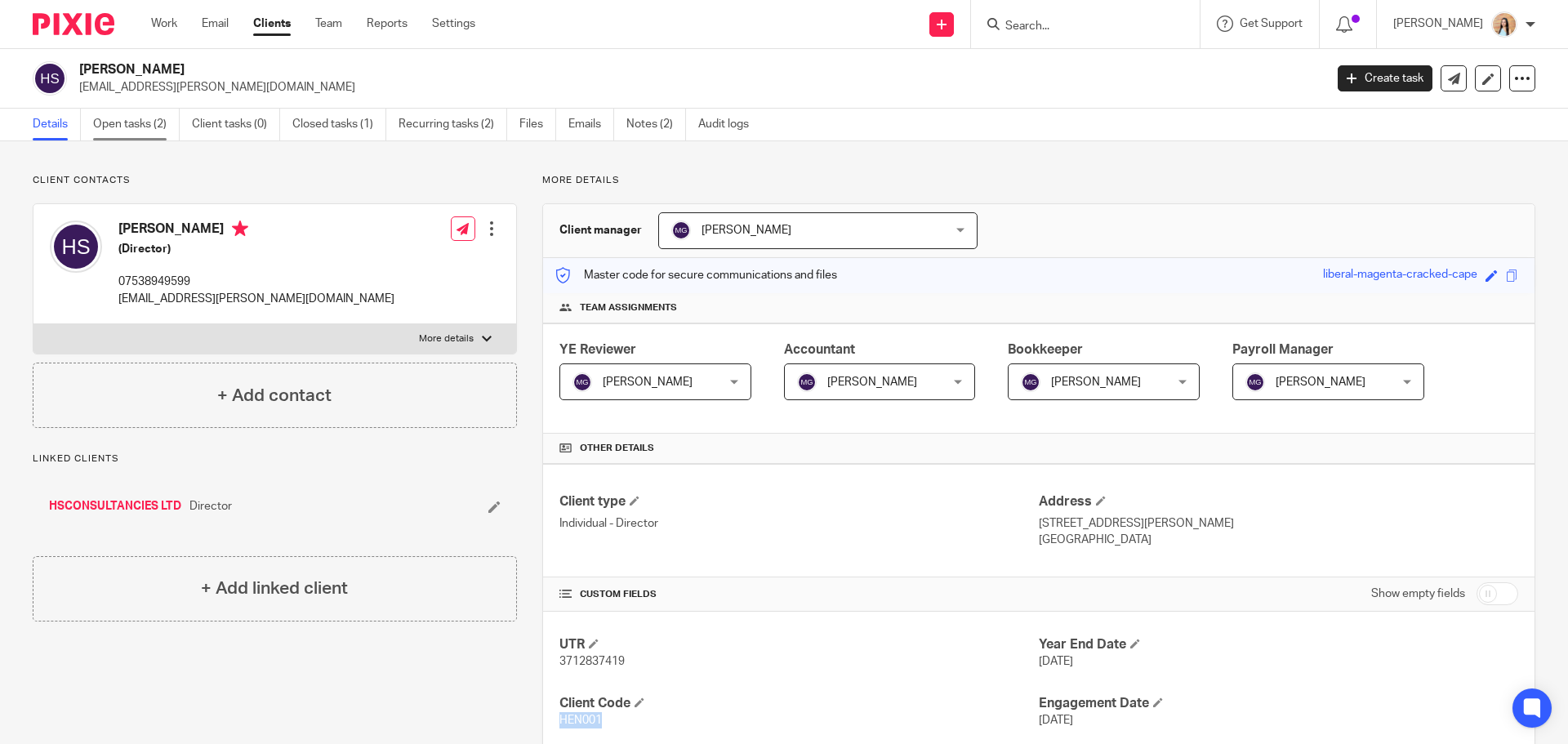
click at [134, 121] on link "Open tasks (2)" at bounding box center [136, 125] width 86 height 32
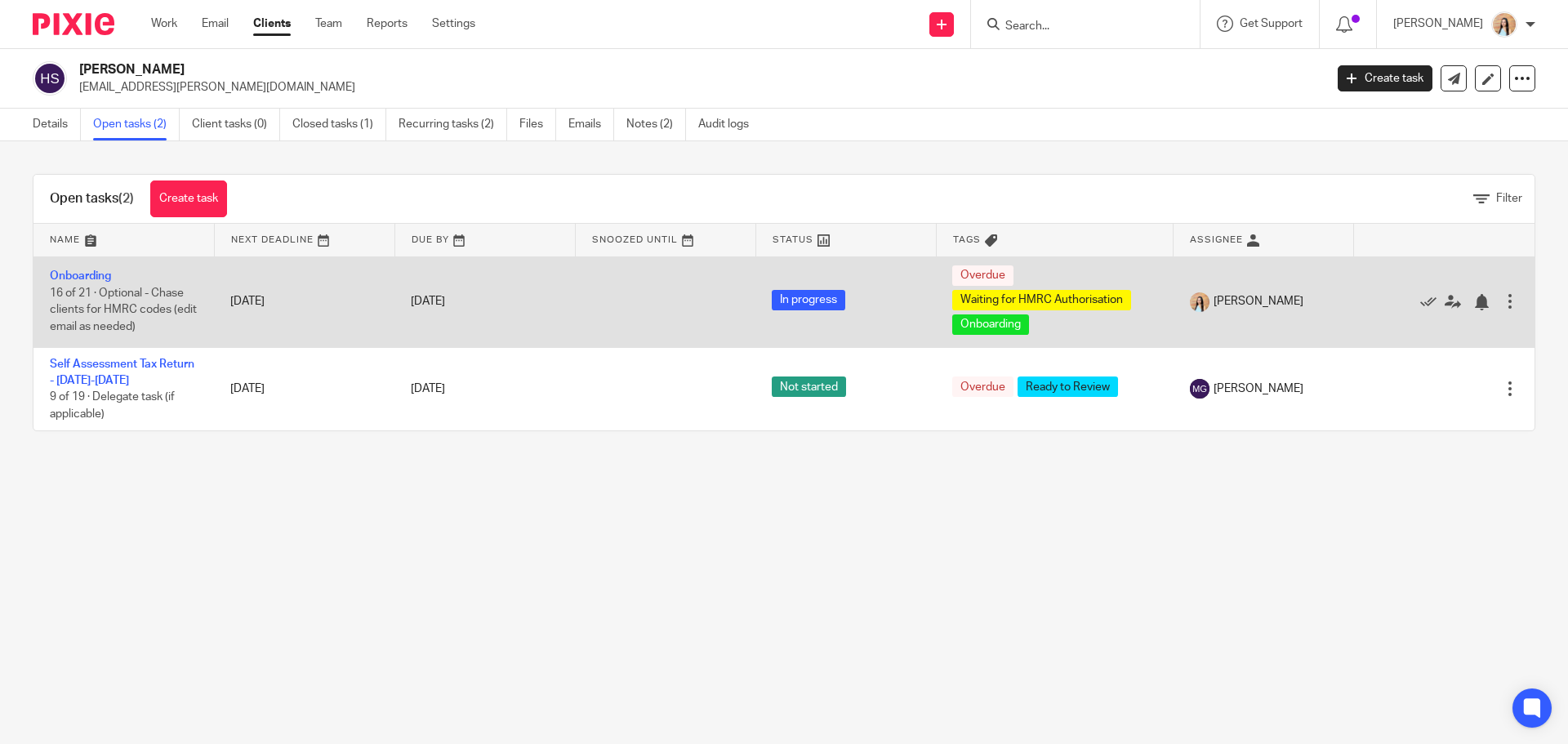
click at [78, 264] on td "Onboarding 16 of 21 · Optional - Chase clients for HMRC codes (edit email as ne…" at bounding box center [124, 302] width 180 height 91
click at [78, 272] on link "Onboarding" at bounding box center [80, 275] width 61 height 11
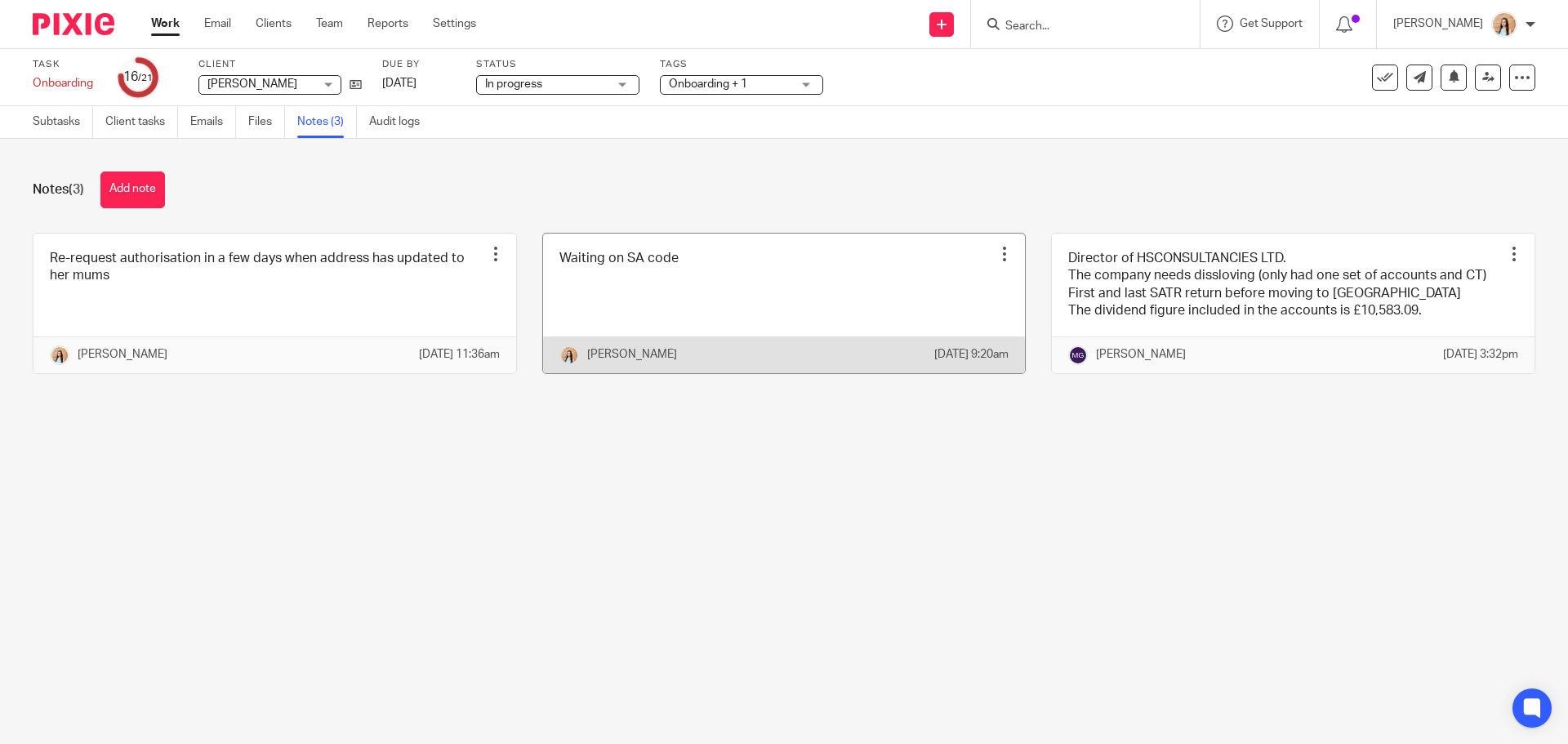
click at [996, 255] on div at bounding box center [1004, 253] width 16 height 16
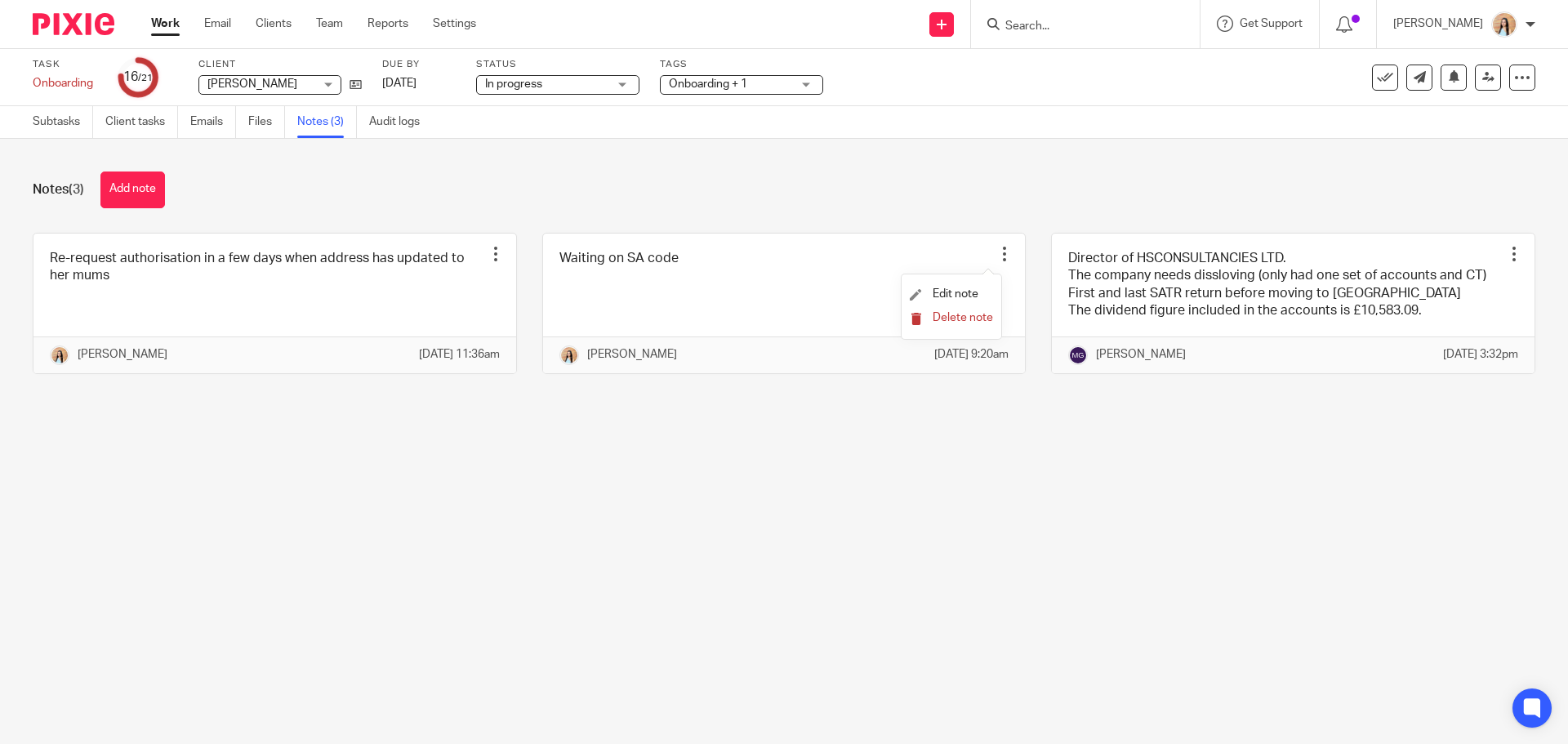
click at [989, 317] on span "Delete note" at bounding box center [962, 317] width 60 height 11
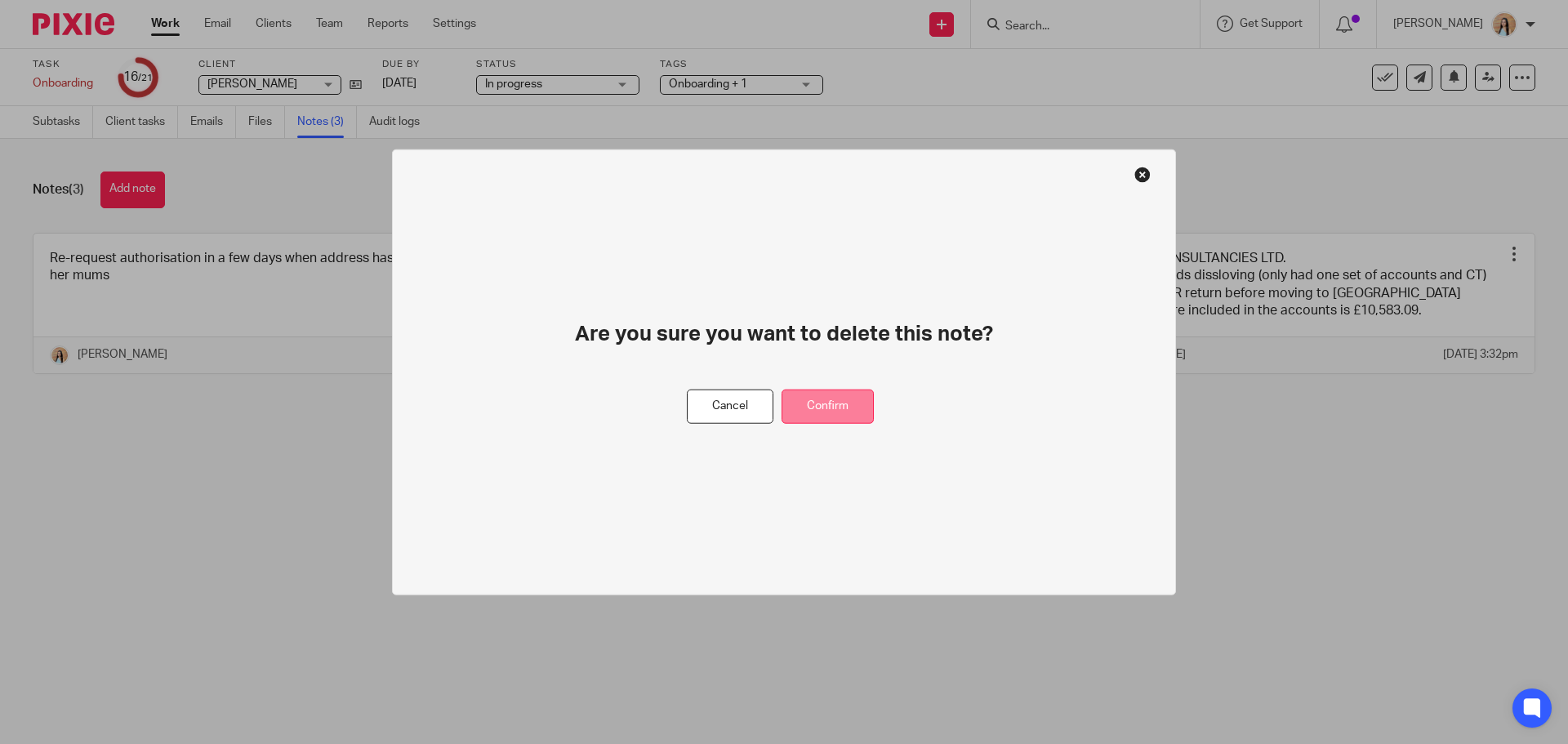
click at [839, 413] on button "Confirm" at bounding box center [828, 406] width 92 height 35
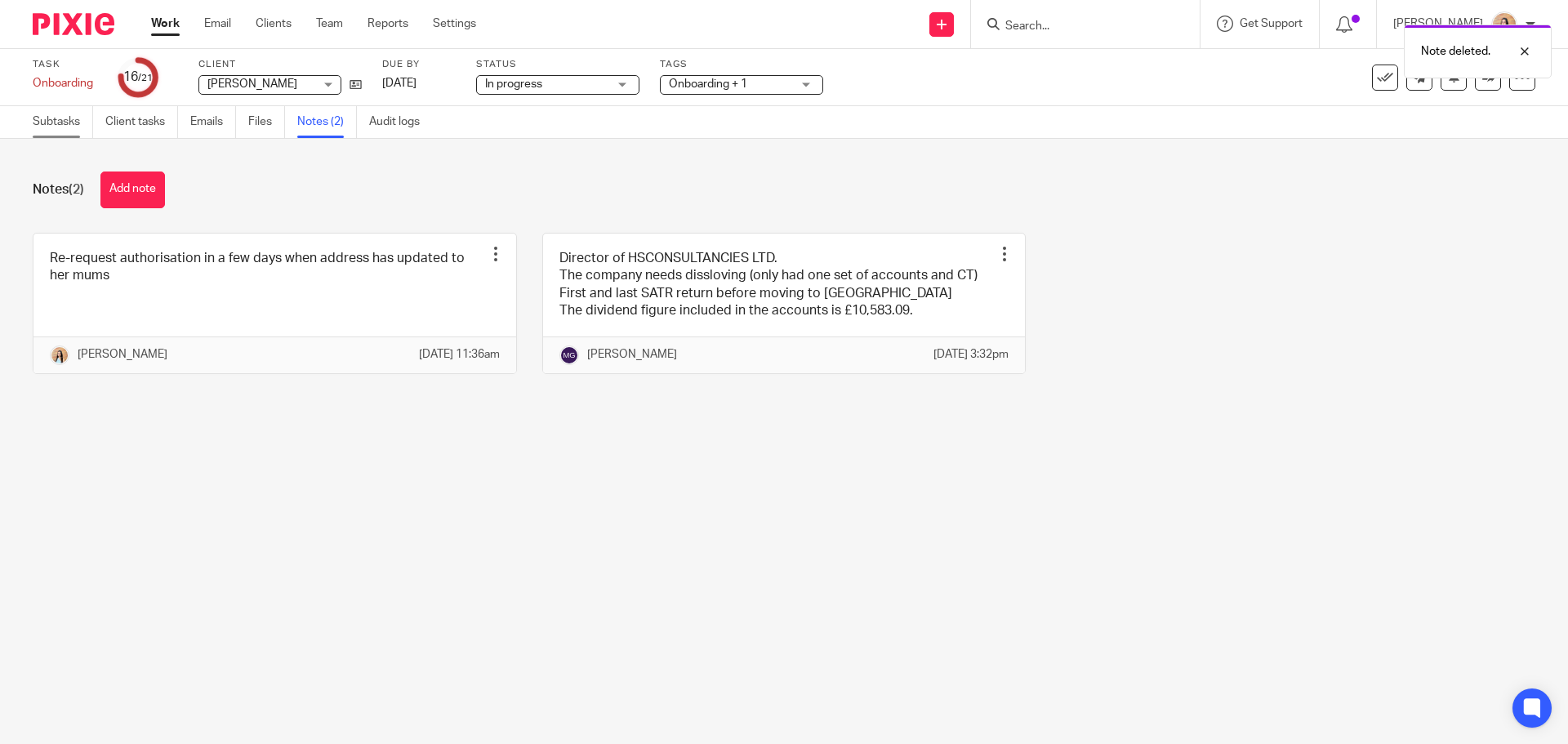
click at [42, 122] on link "Subtasks" at bounding box center [63, 122] width 60 height 32
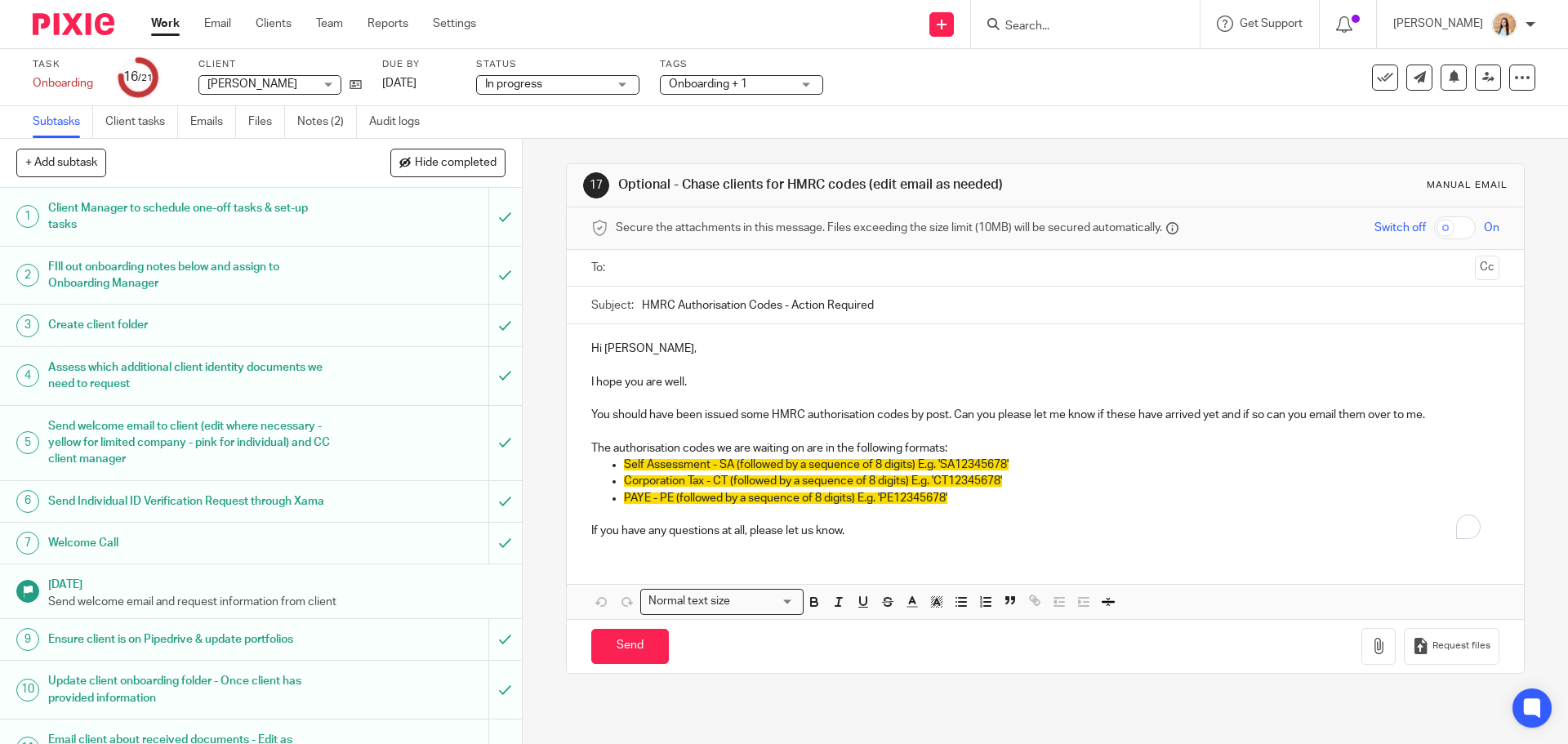
click at [740, 96] on div "Tags Onboarding + 1 HIGH PRIORITY! Onboarding Waiting for Onboarding to be Comp…" at bounding box center [741, 77] width 163 height 39
click at [748, 85] on span "Onboarding + 1" at bounding box center [730, 85] width 123 height 17
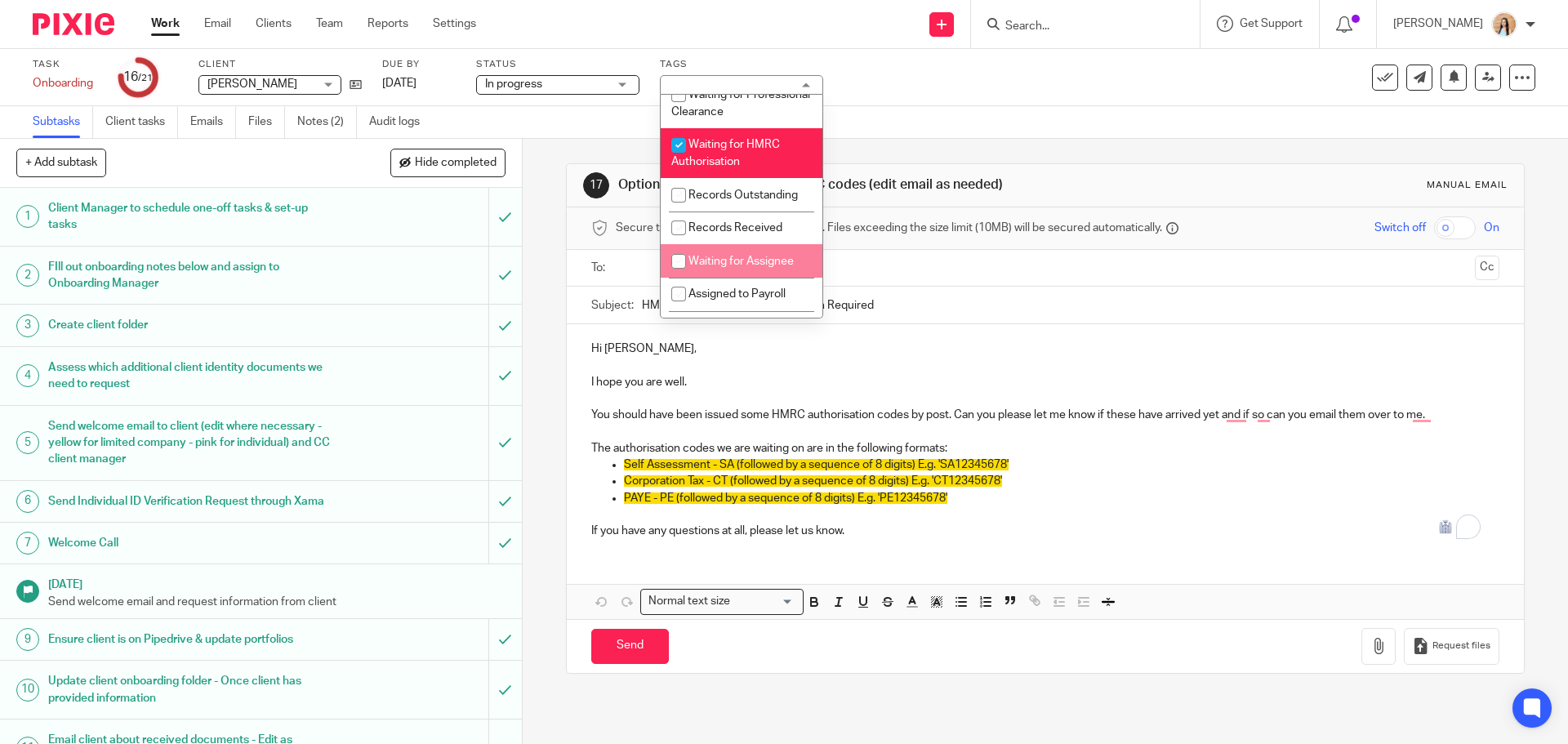
scroll to position [164, 0]
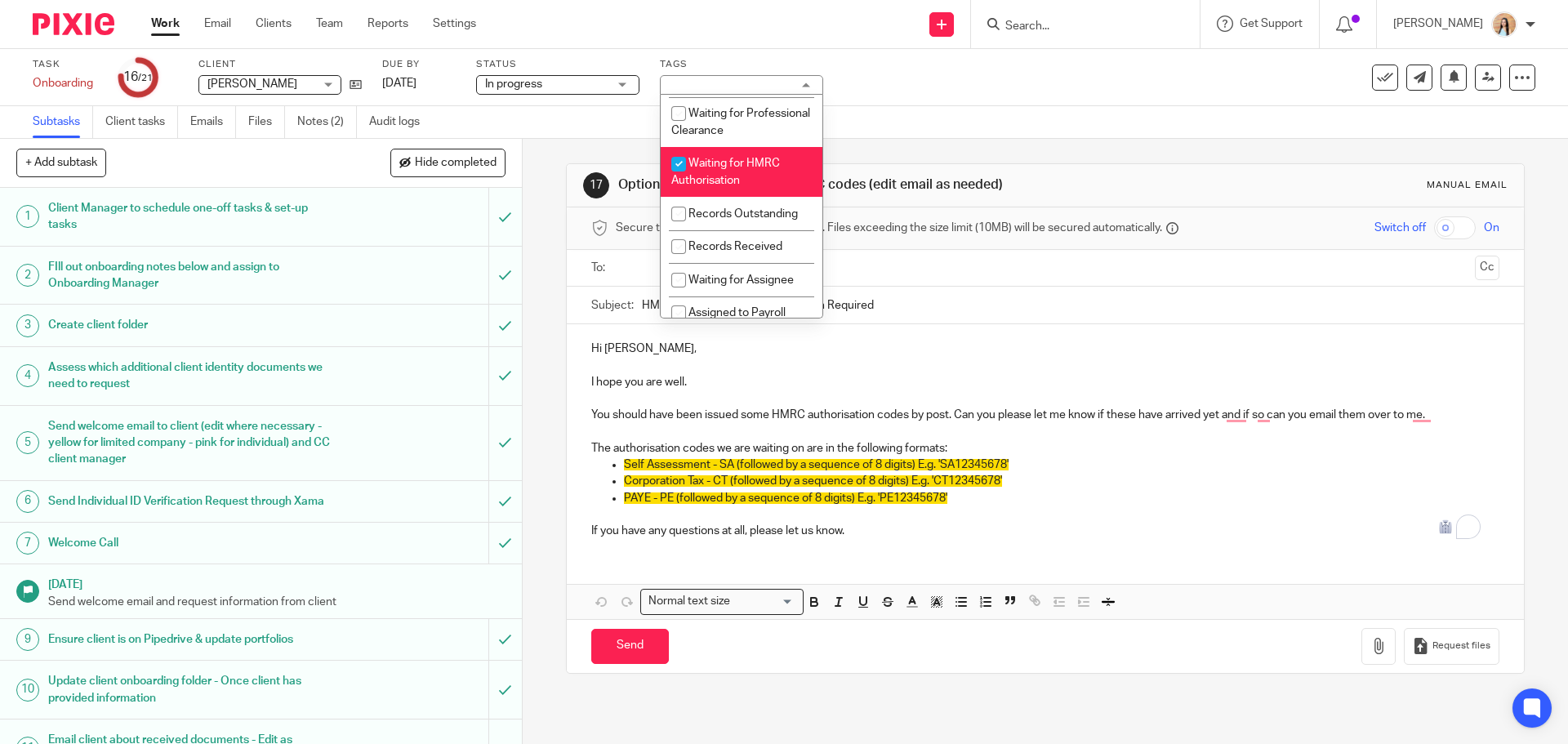
click at [717, 183] on span "Waiting for HMRC Authorisation" at bounding box center [725, 172] width 108 height 29
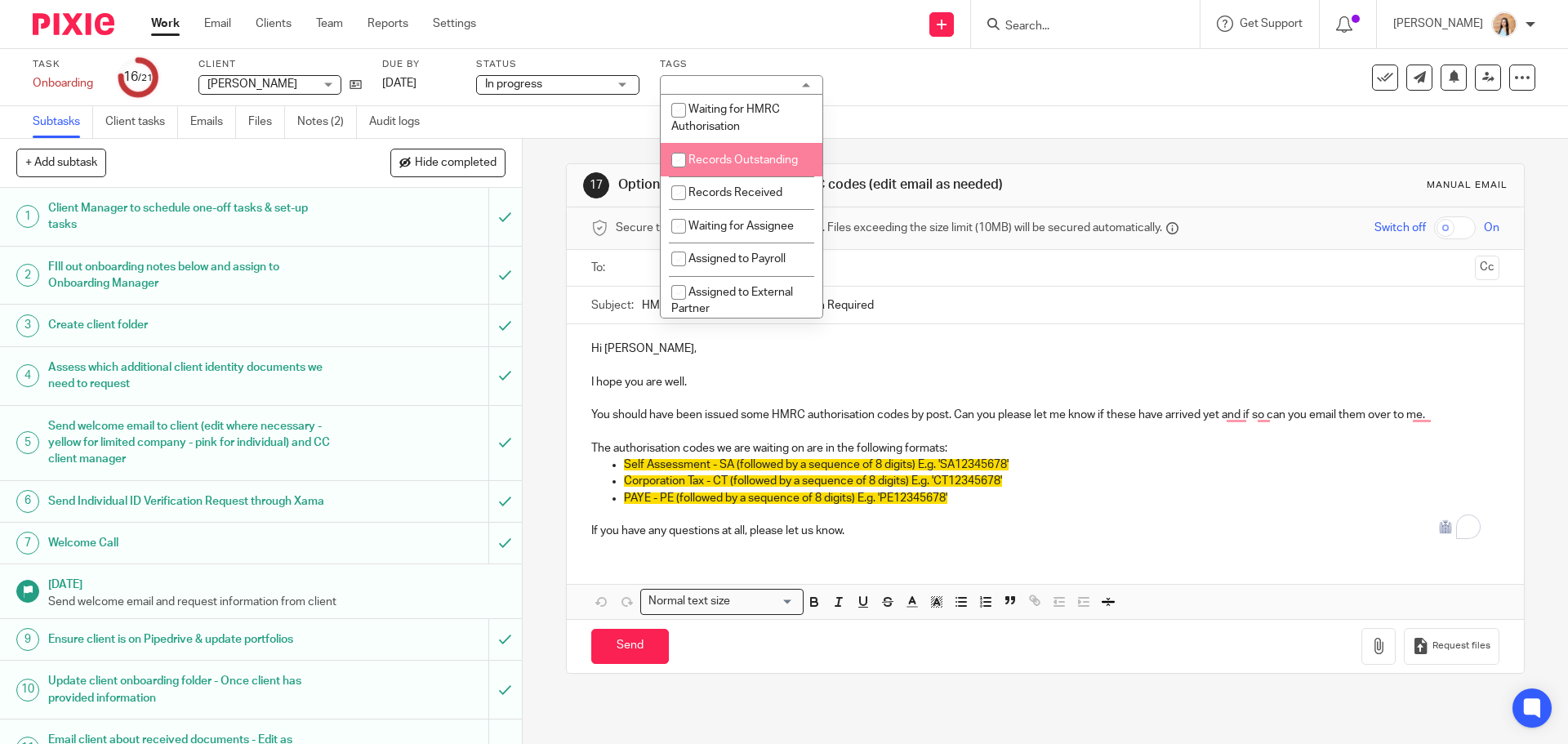
scroll to position [245, 0]
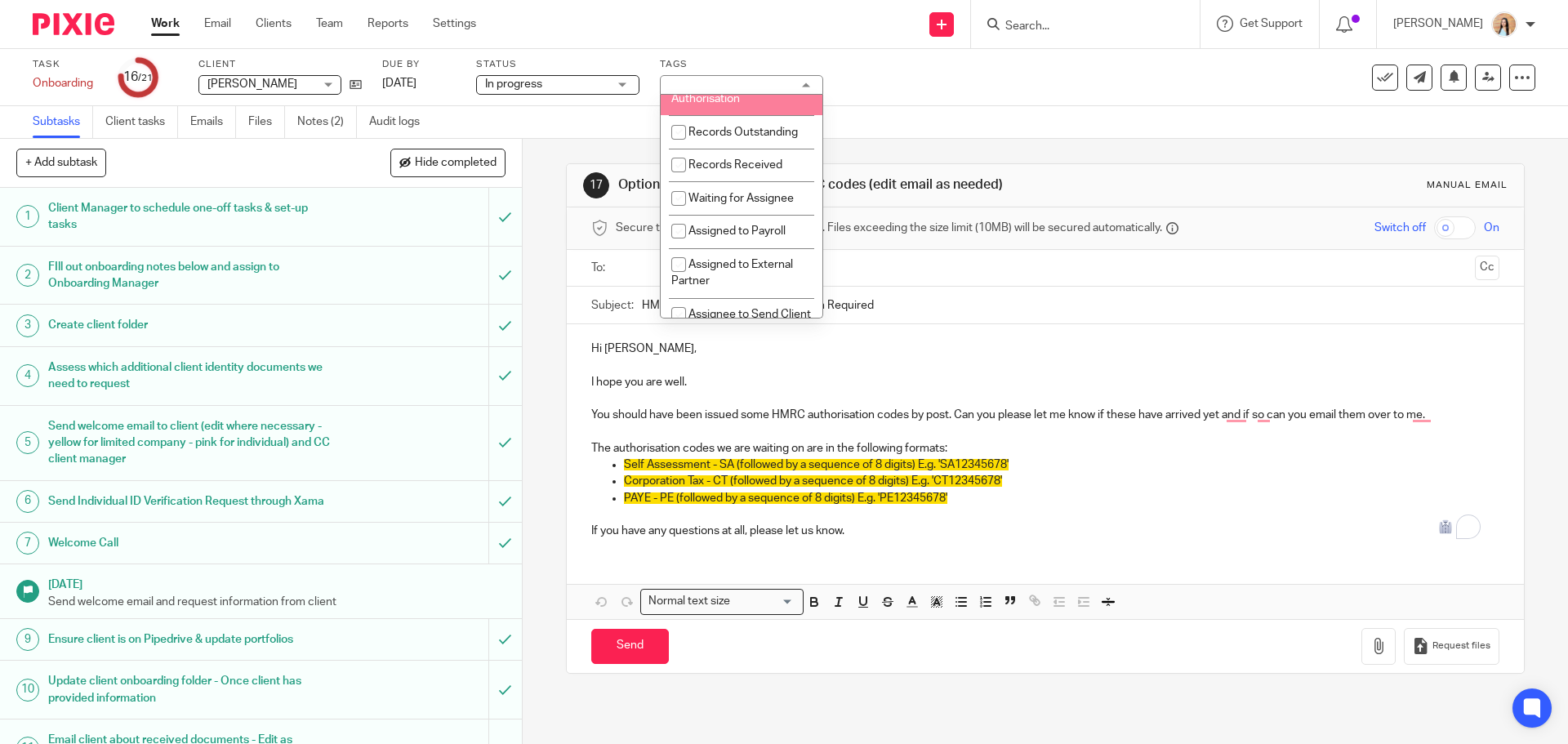
click at [795, 107] on li "Waiting for HMRC Authorisation" at bounding box center [741, 90] width 162 height 50
checkbox input "true"
click at [529, 214] on div "17 Optional - Chase clients for HMRC codes (edit email as needed) Manual email …" at bounding box center [1045, 441] width 1045 height 605
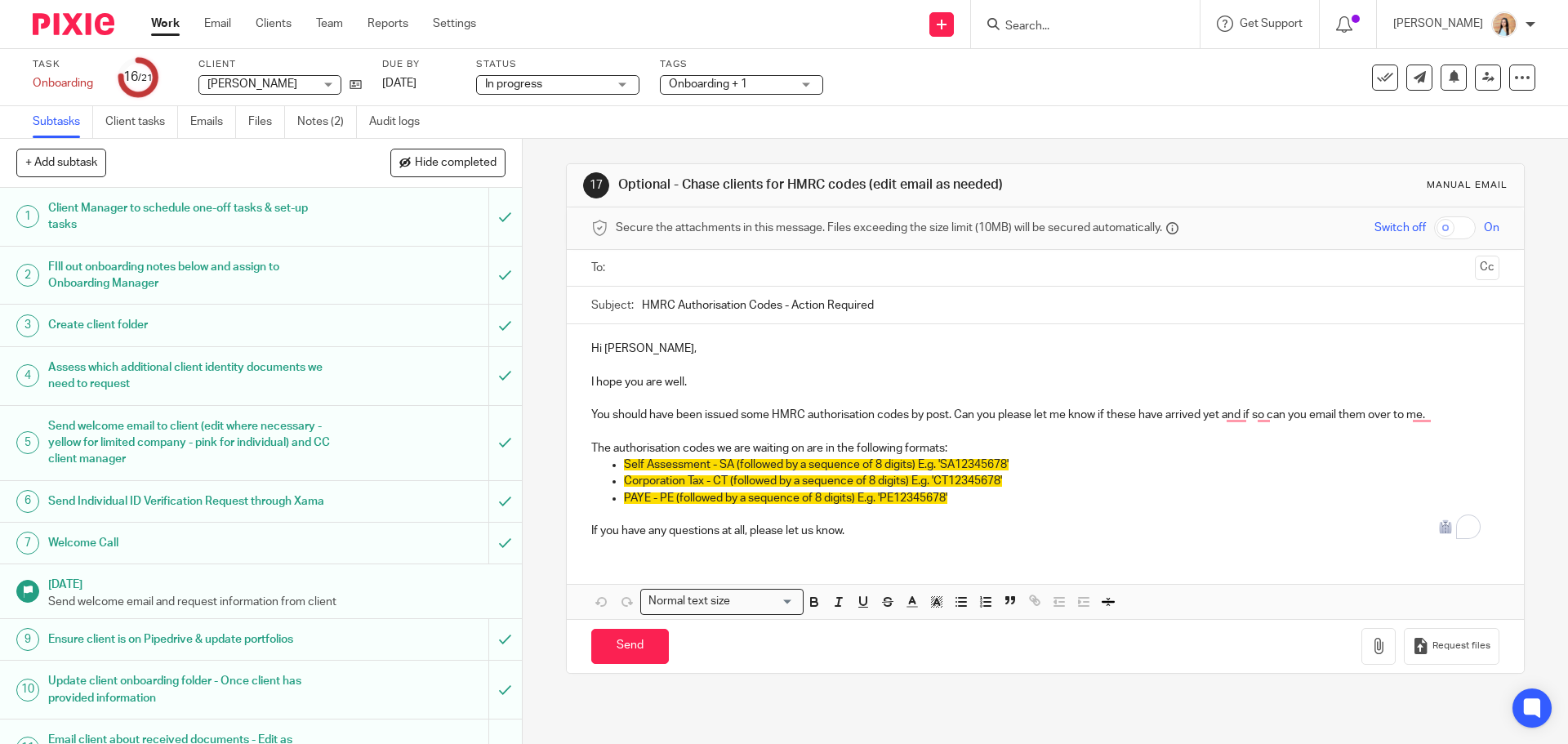
click at [1135, 23] on input "Search" at bounding box center [1078, 26] width 147 height 14
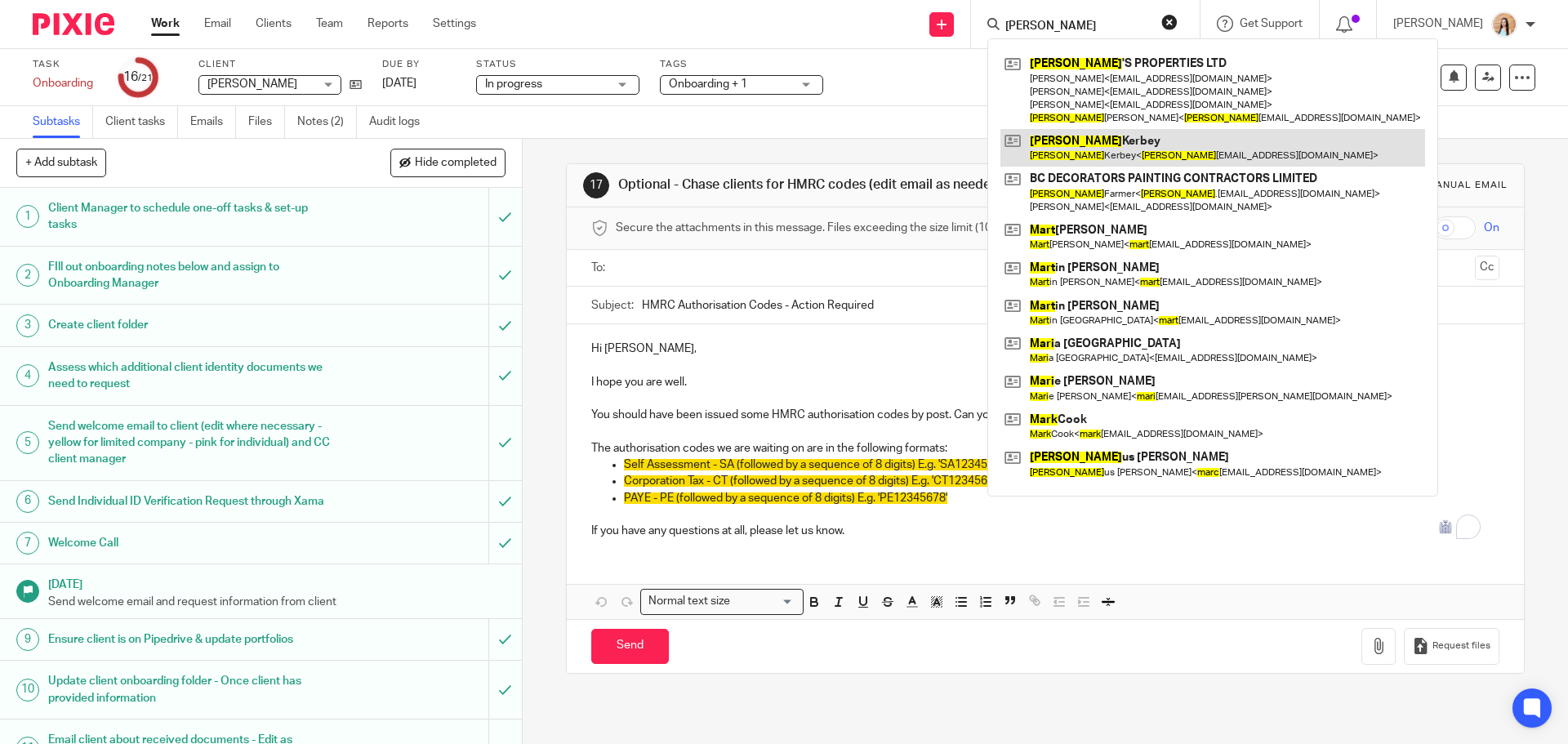
type input "mary"
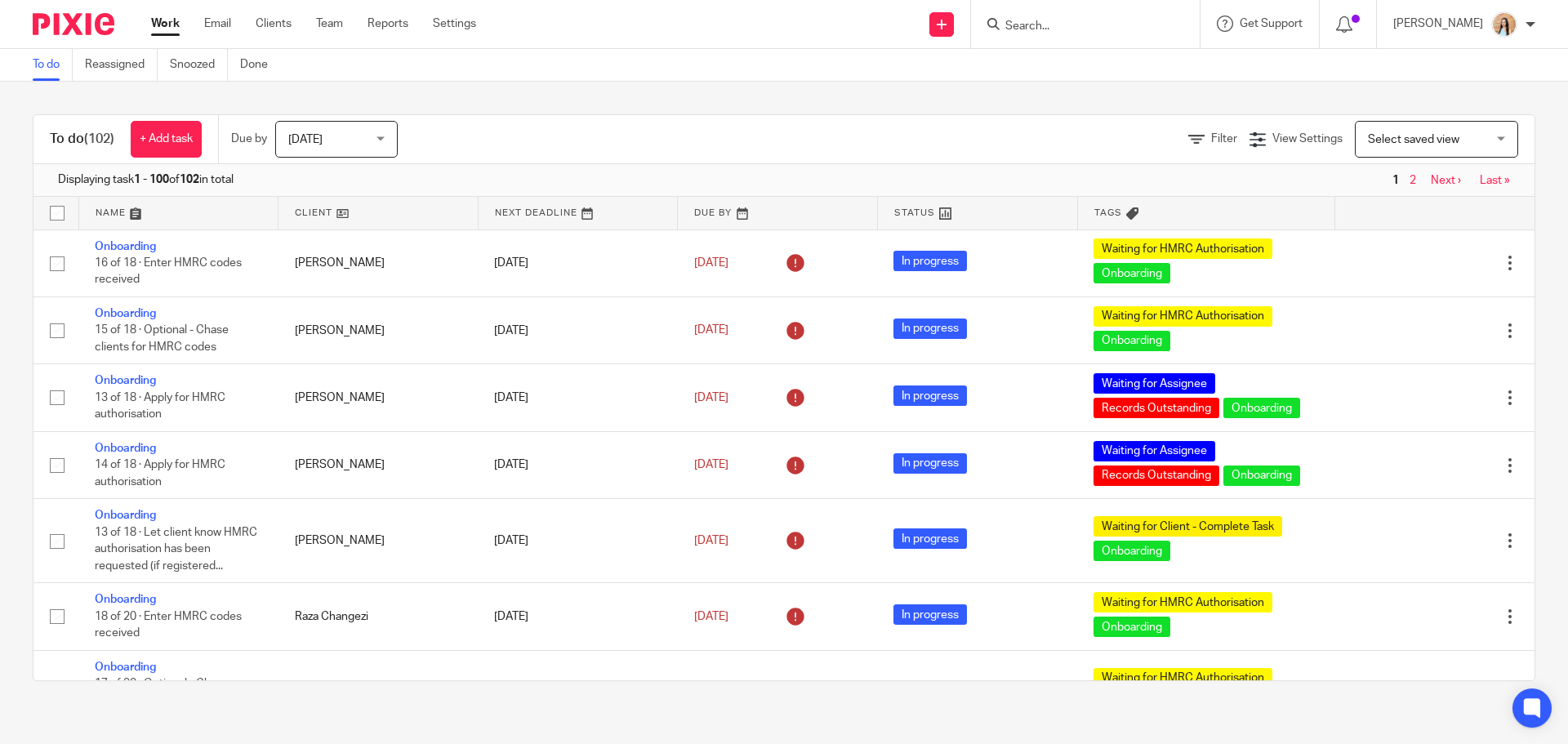
click at [1431, 181] on link "Next ›" at bounding box center [1446, 180] width 30 height 11
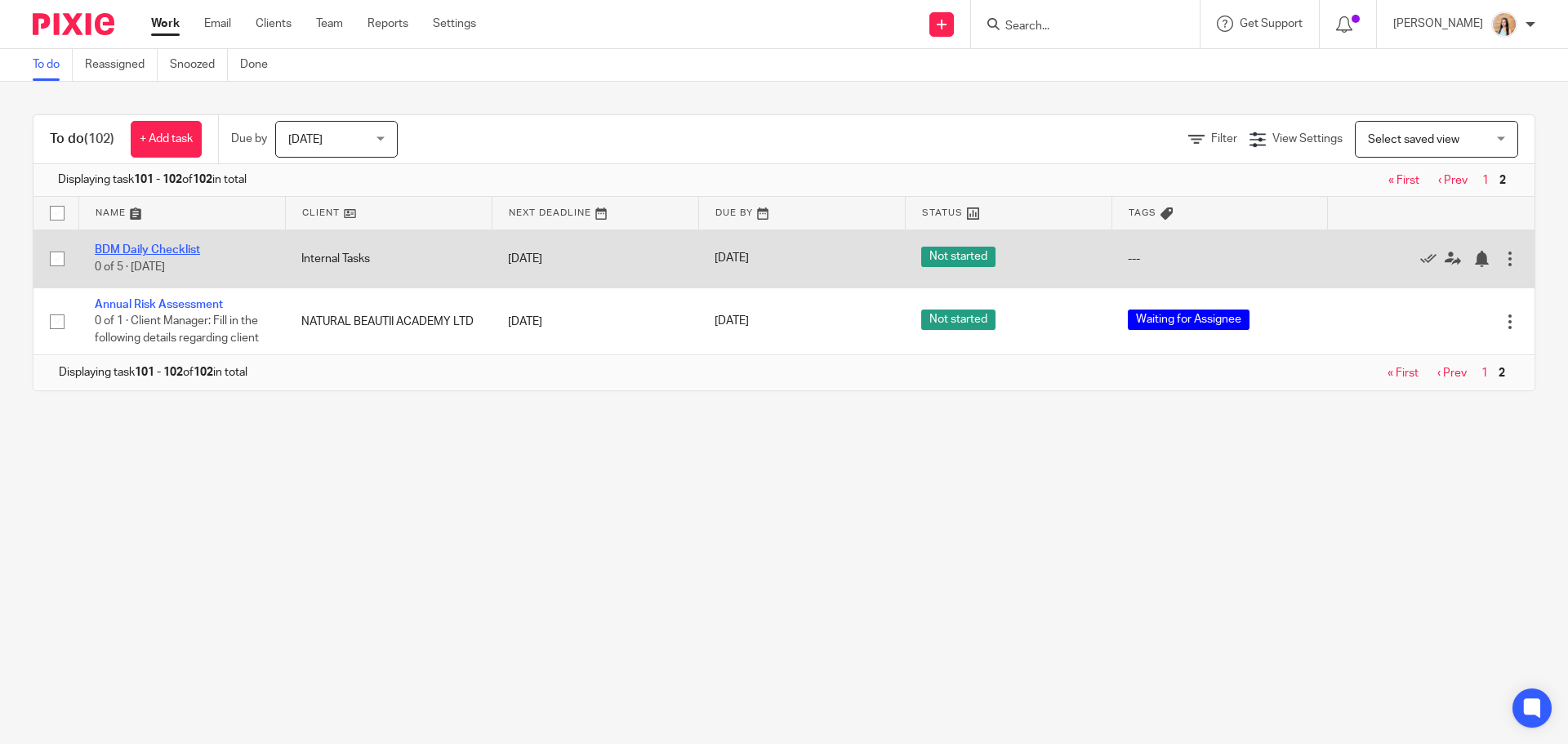
click at [125, 251] on link "BDM Daily Checklist" at bounding box center [147, 249] width 105 height 11
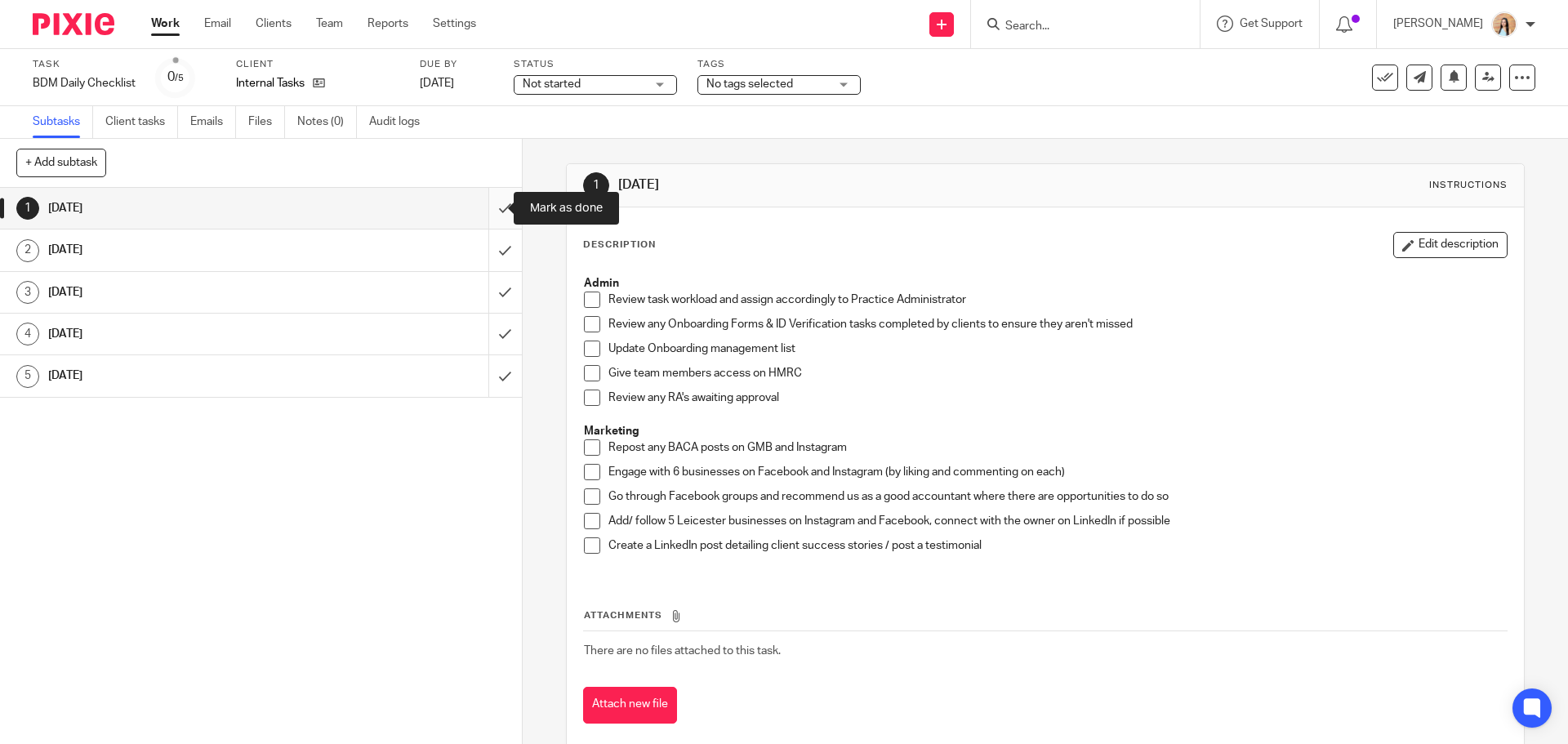
click at [490, 204] on input "submit" at bounding box center [261, 208] width 522 height 41
click at [484, 245] on input "submit" at bounding box center [261, 250] width 522 height 41
click at [485, 291] on input "submit" at bounding box center [261, 292] width 522 height 41
click at [489, 334] on input "submit" at bounding box center [261, 334] width 522 height 41
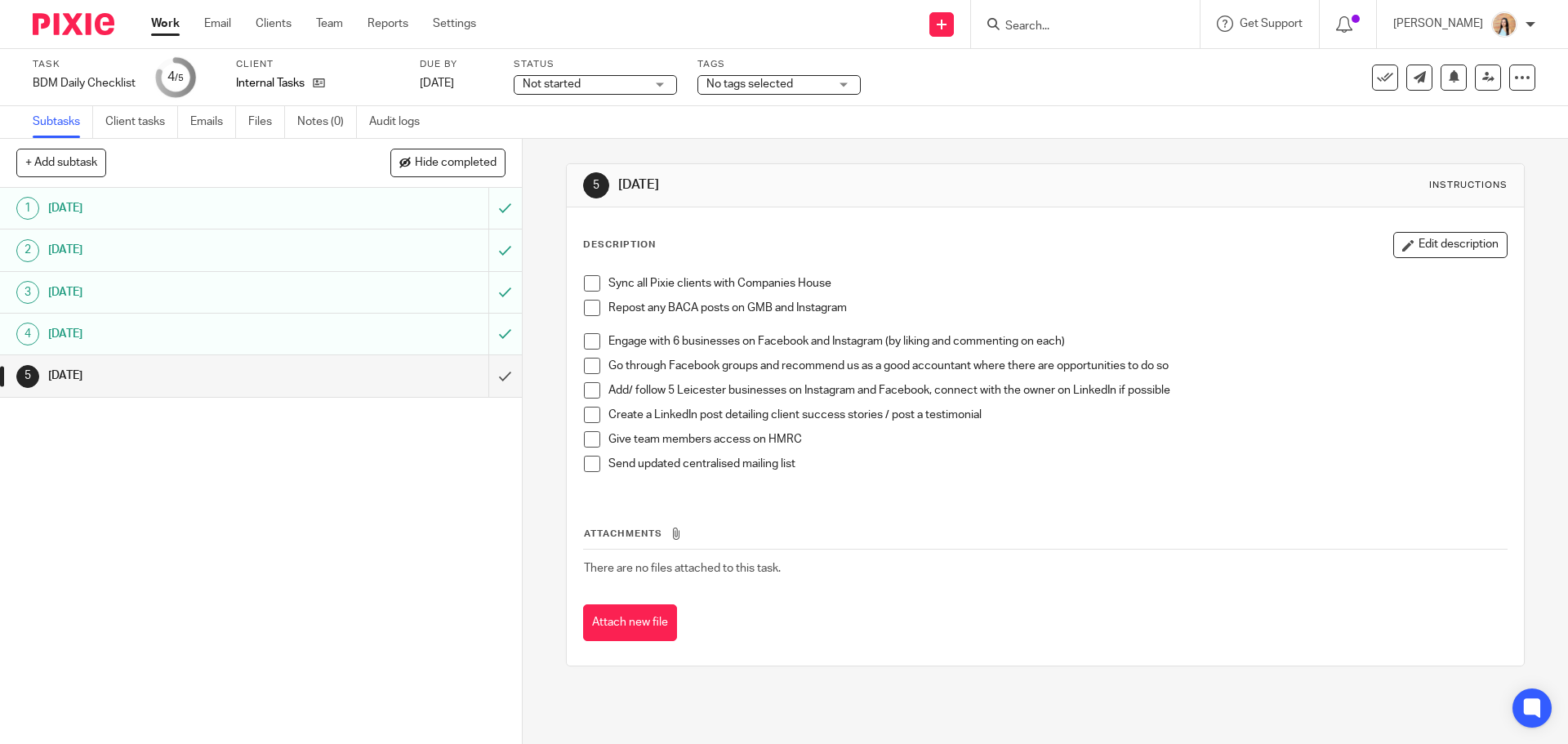
click at [590, 282] on span at bounding box center [591, 283] width 16 height 16
click at [584, 309] on span at bounding box center [591, 308] width 16 height 16
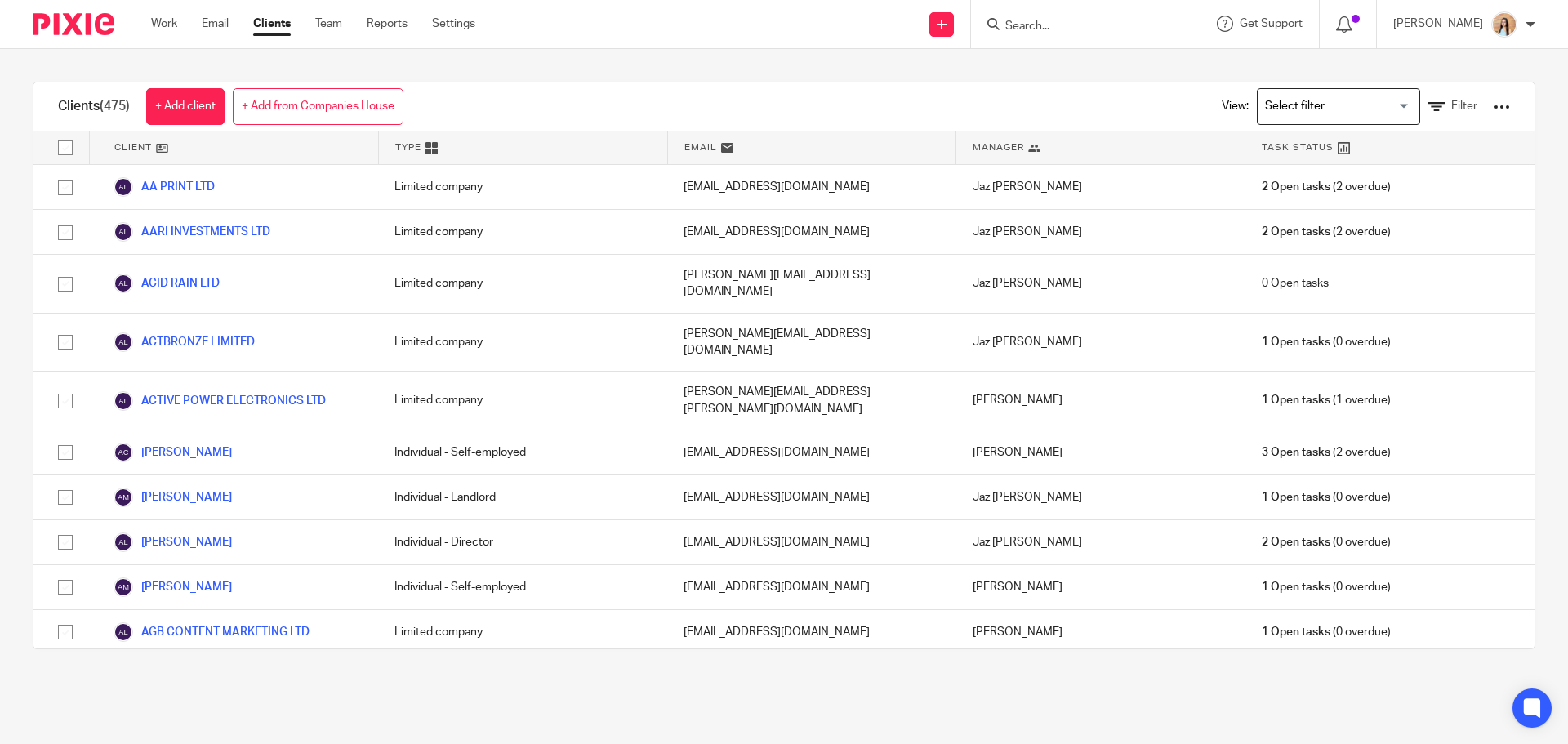
click at [1493, 108] on div at bounding box center [1501, 107] width 16 height 16
click at [1333, 100] on input "Search for option" at bounding box center [1335, 107] width 151 height 29
click at [1451, 107] on span "Filter" at bounding box center [1464, 106] width 26 height 11
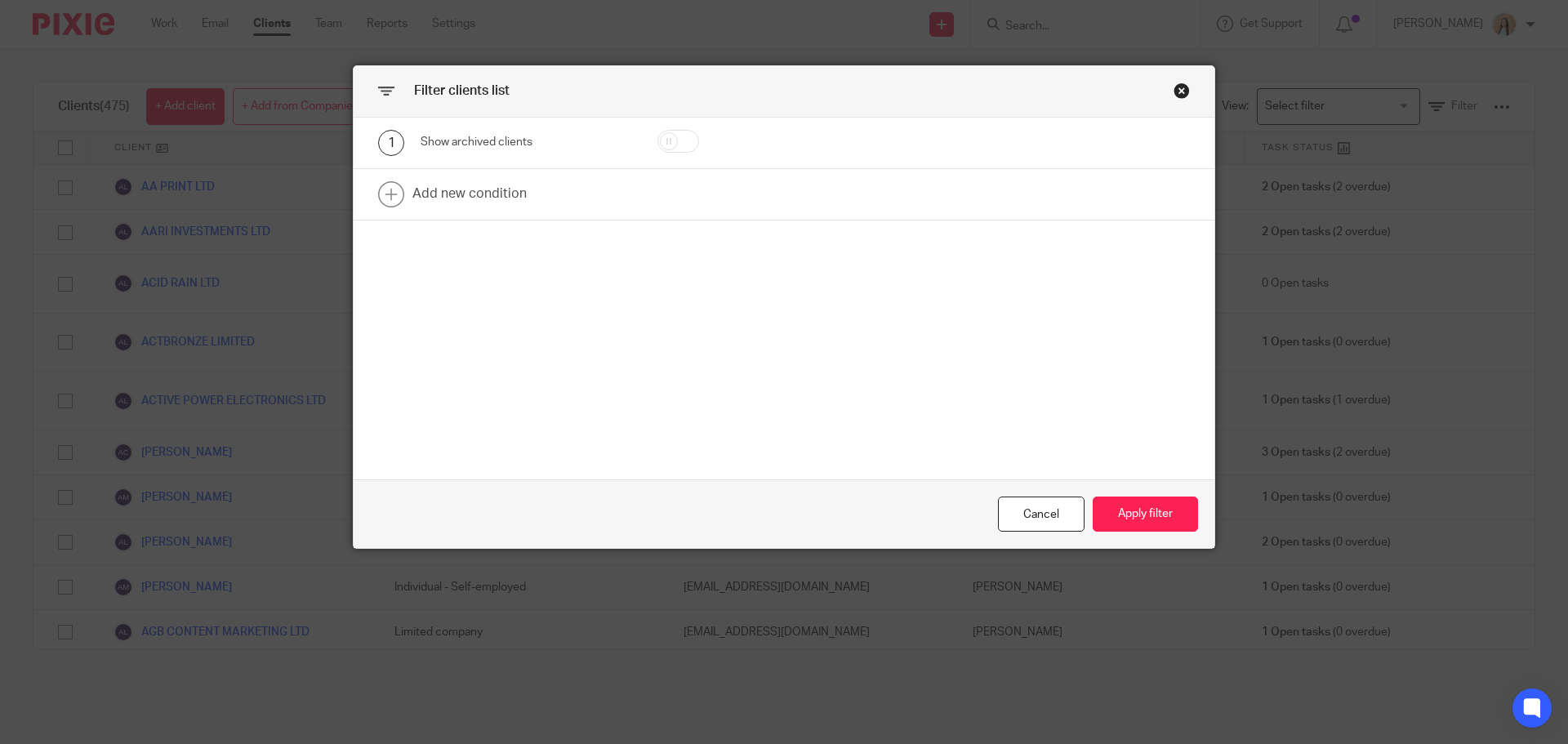
click at [1347, 69] on div "Filter clients list 1 Show archived clients Add new condition Cancel Apply filt…" at bounding box center [784, 372] width 1568 height 744
click at [1336, 103] on div "Filter clients list 1 Show archived clients Add new condition Cancel Apply filt…" at bounding box center [784, 372] width 1568 height 744
click at [1173, 90] on div "Close this dialog window" at bounding box center [1181, 90] width 16 height 16
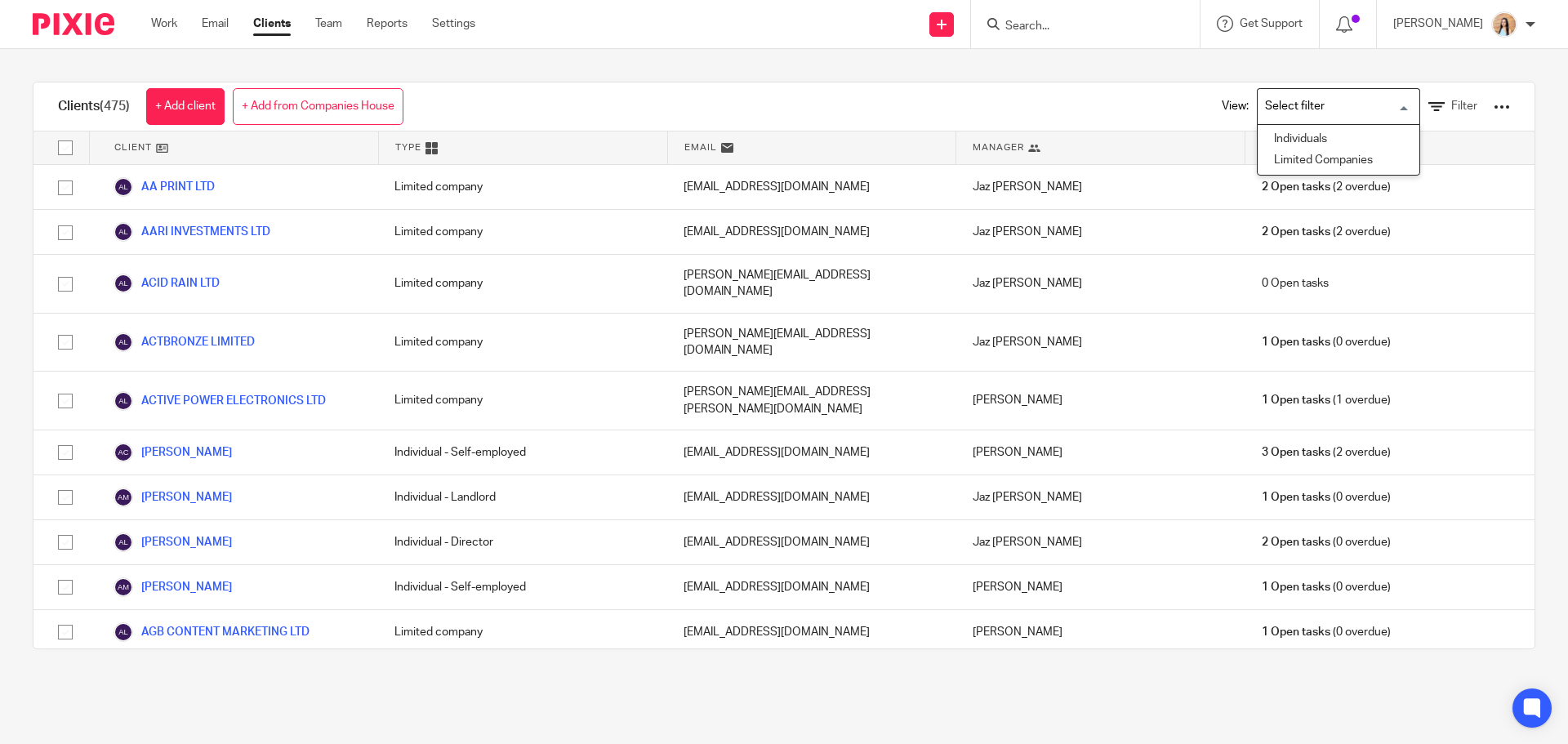
click at [1266, 94] on input "Search for option" at bounding box center [1335, 107] width 151 height 29
click at [1277, 158] on li "Limited Companies" at bounding box center [1338, 160] width 162 height 21
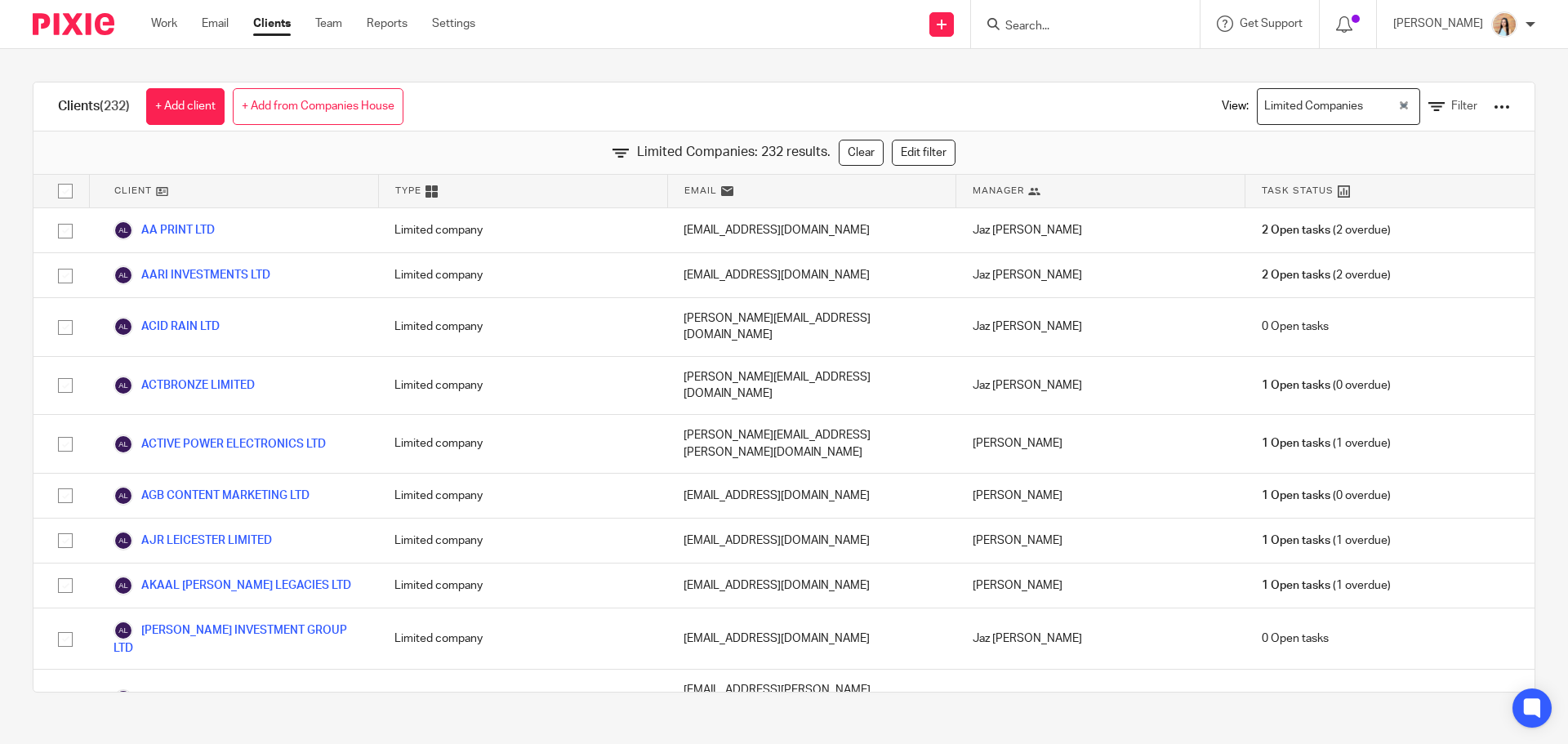
click at [1493, 106] on div at bounding box center [1501, 107] width 16 height 16
click at [1423, 163] on link "Update dates using Companies House" at bounding box center [1371, 168] width 227 height 25
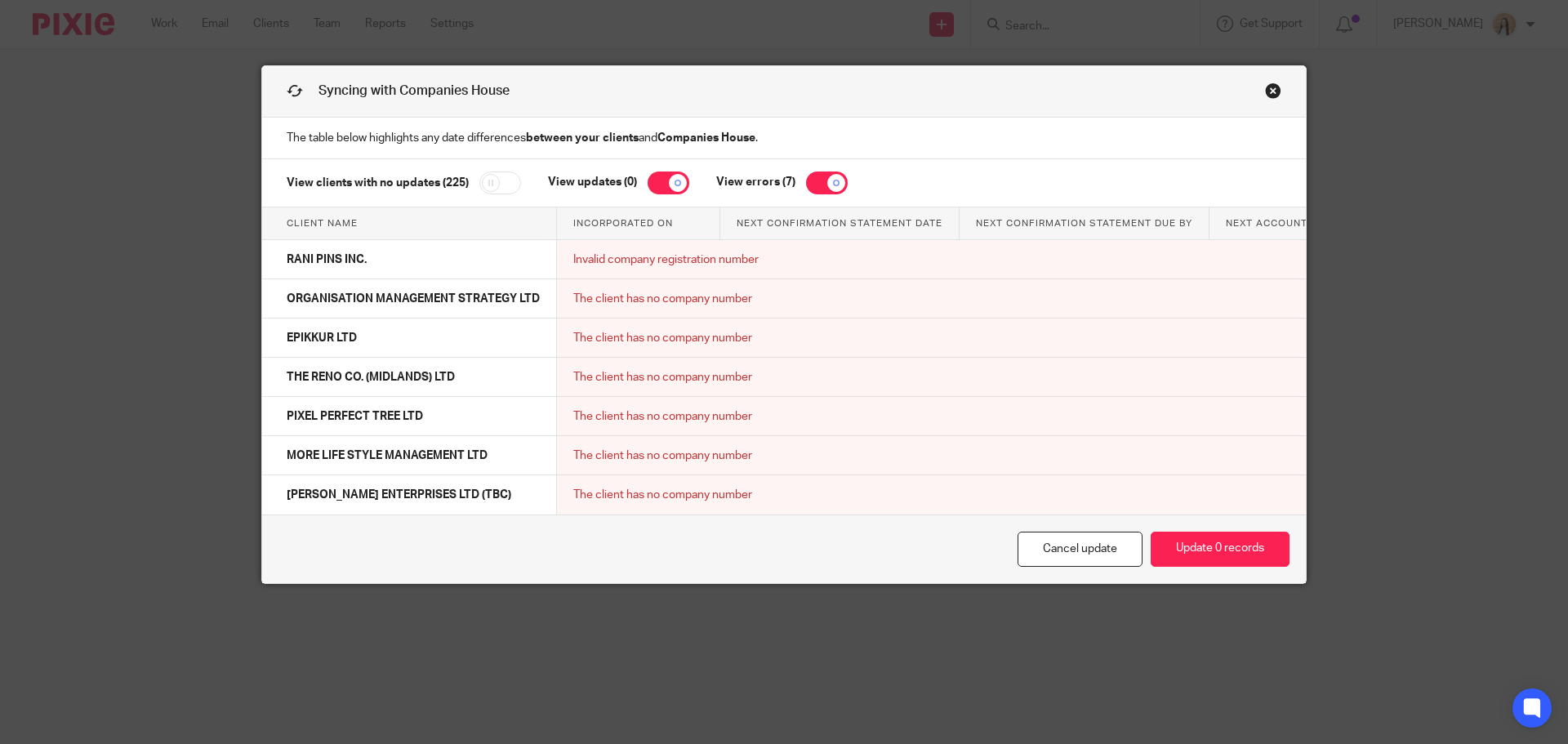
click at [1266, 91] on link "Close this dialog window" at bounding box center [1272, 93] width 16 height 22
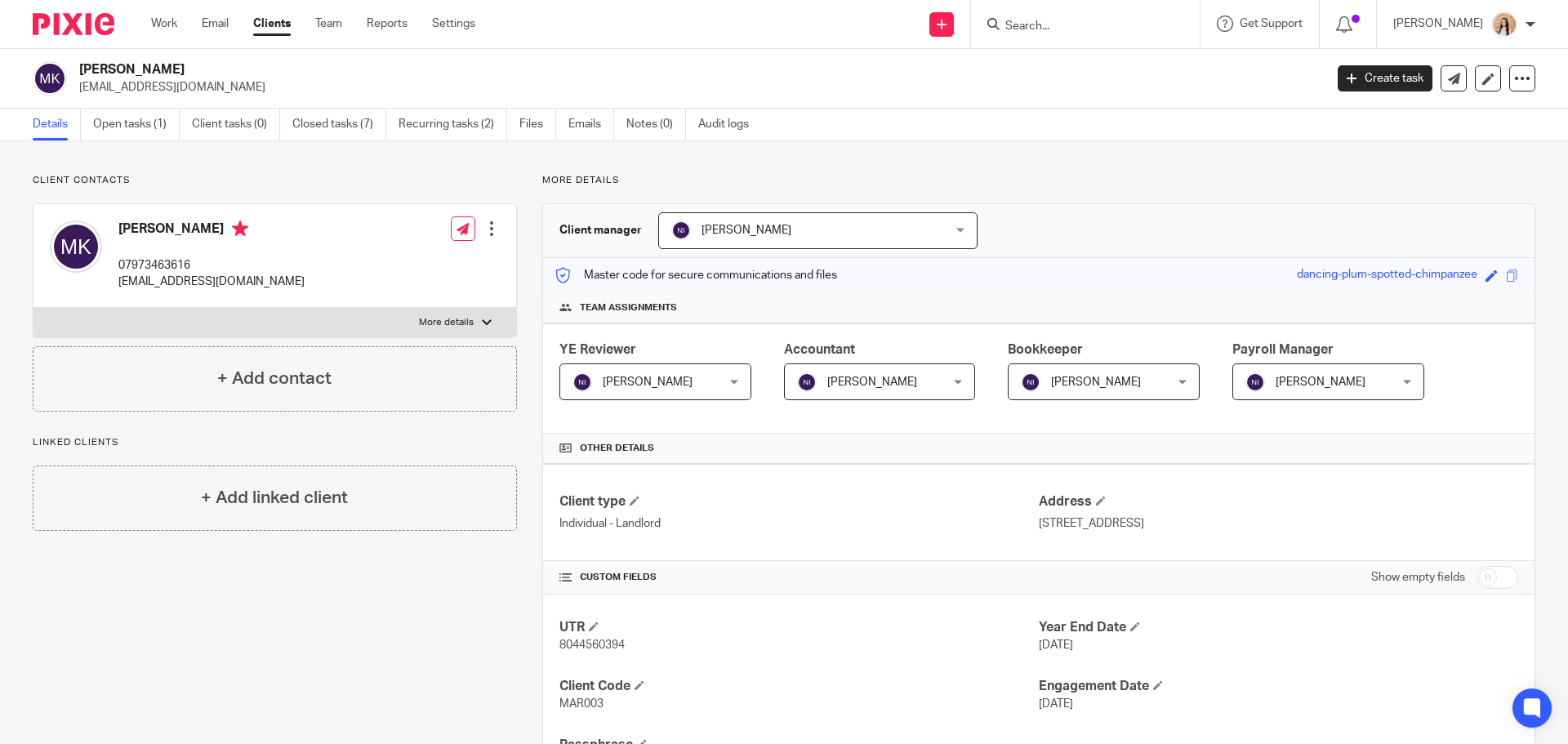
click at [239, 679] on div "Client contacts [PERSON_NAME] 07973463616 [EMAIL_ADDRESS][DOMAIN_NAME] Edit con…" at bounding box center [263, 663] width 510 height 979
